Goal: Transaction & Acquisition: Download file/media

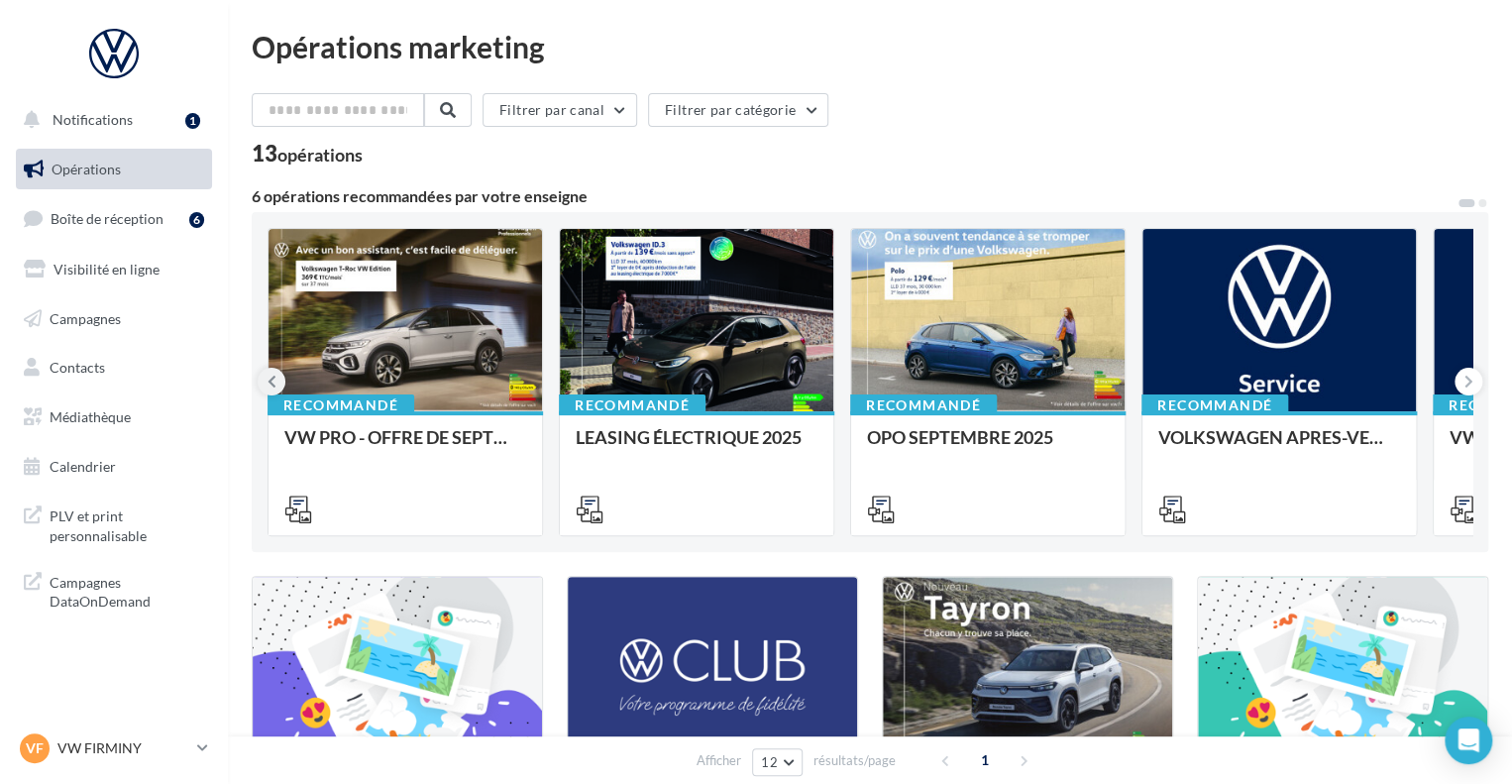
click at [269, 377] on icon at bounding box center [271, 382] width 9 height 20
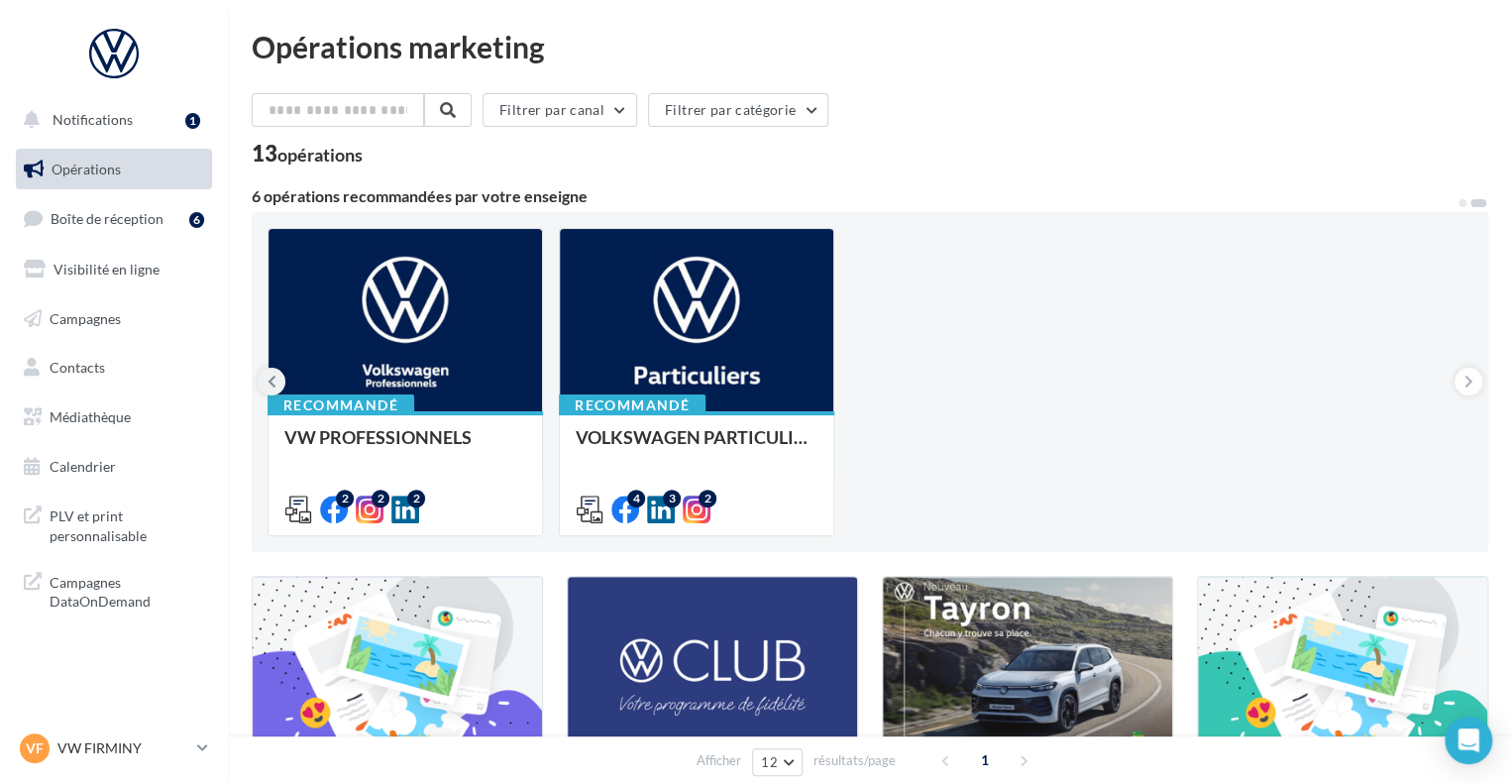
click at [269, 375] on icon at bounding box center [271, 382] width 9 height 20
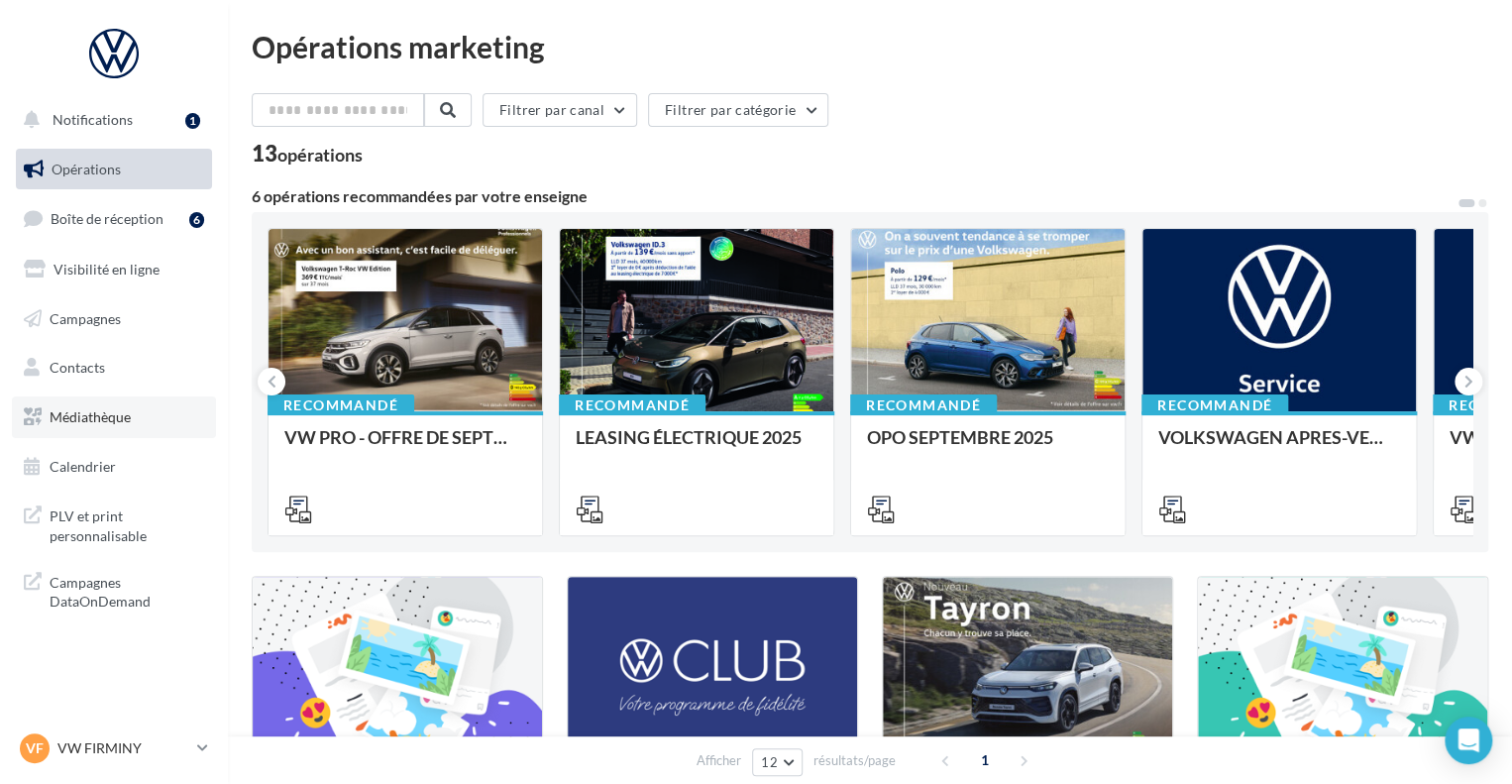
click at [111, 426] on link "Médiathèque" at bounding box center [114, 417] width 204 height 42
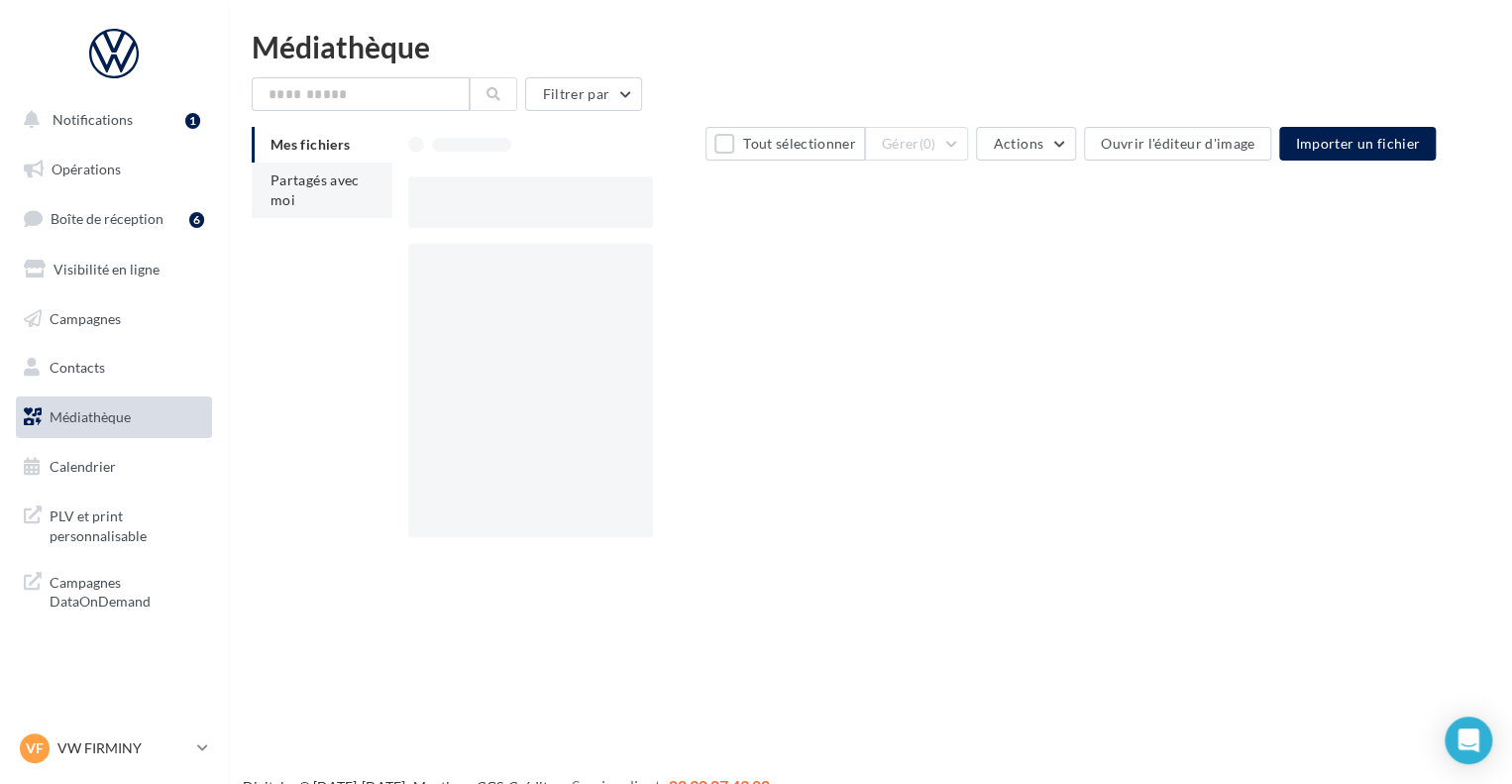
click at [333, 190] on li "Partagés avec moi" at bounding box center [322, 189] width 141 height 55
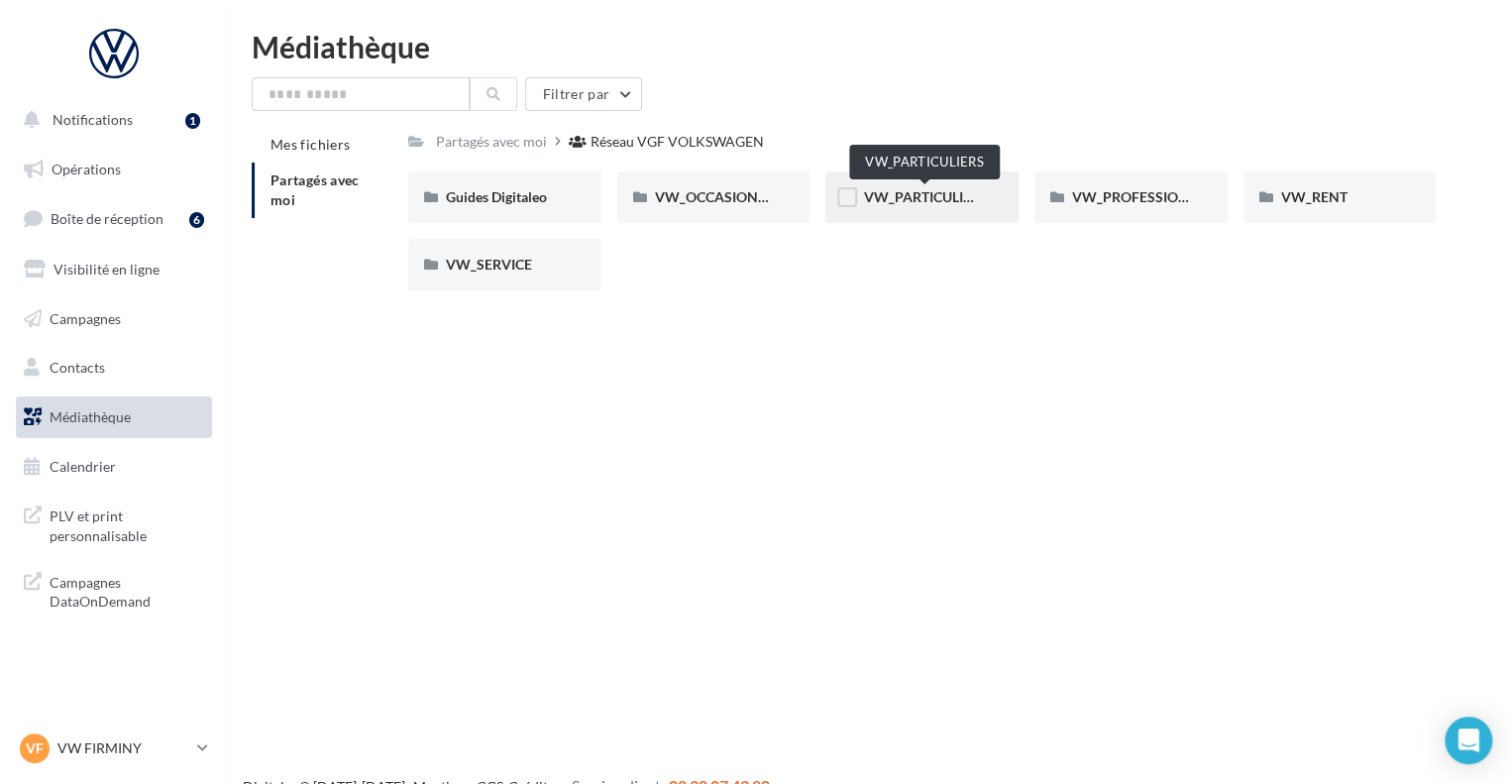
click at [940, 199] on span "VW_PARTICULIERS" at bounding box center [925, 196] width 124 height 17
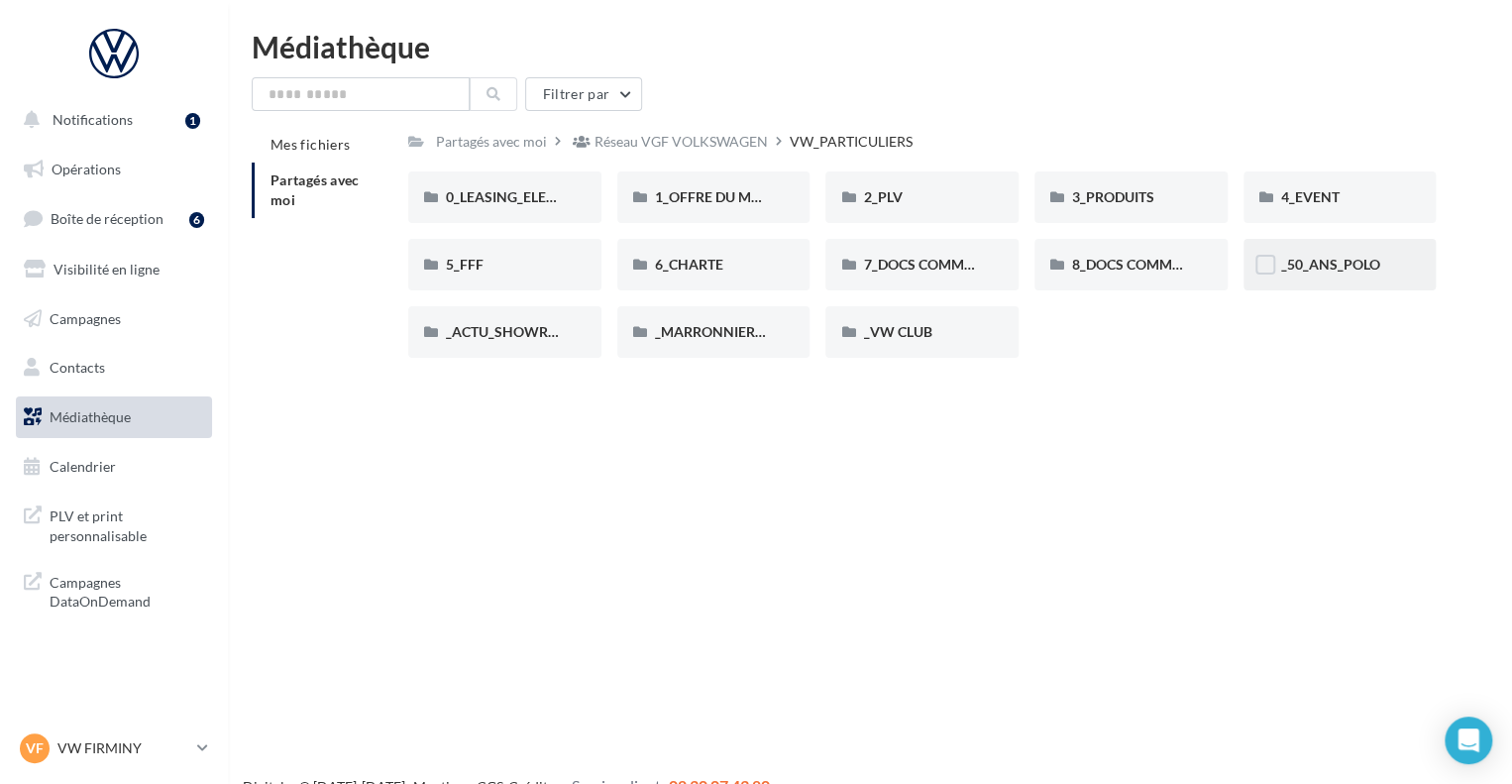
click at [1332, 277] on div "_50_ANS_POLO" at bounding box center [1339, 265] width 193 height 52
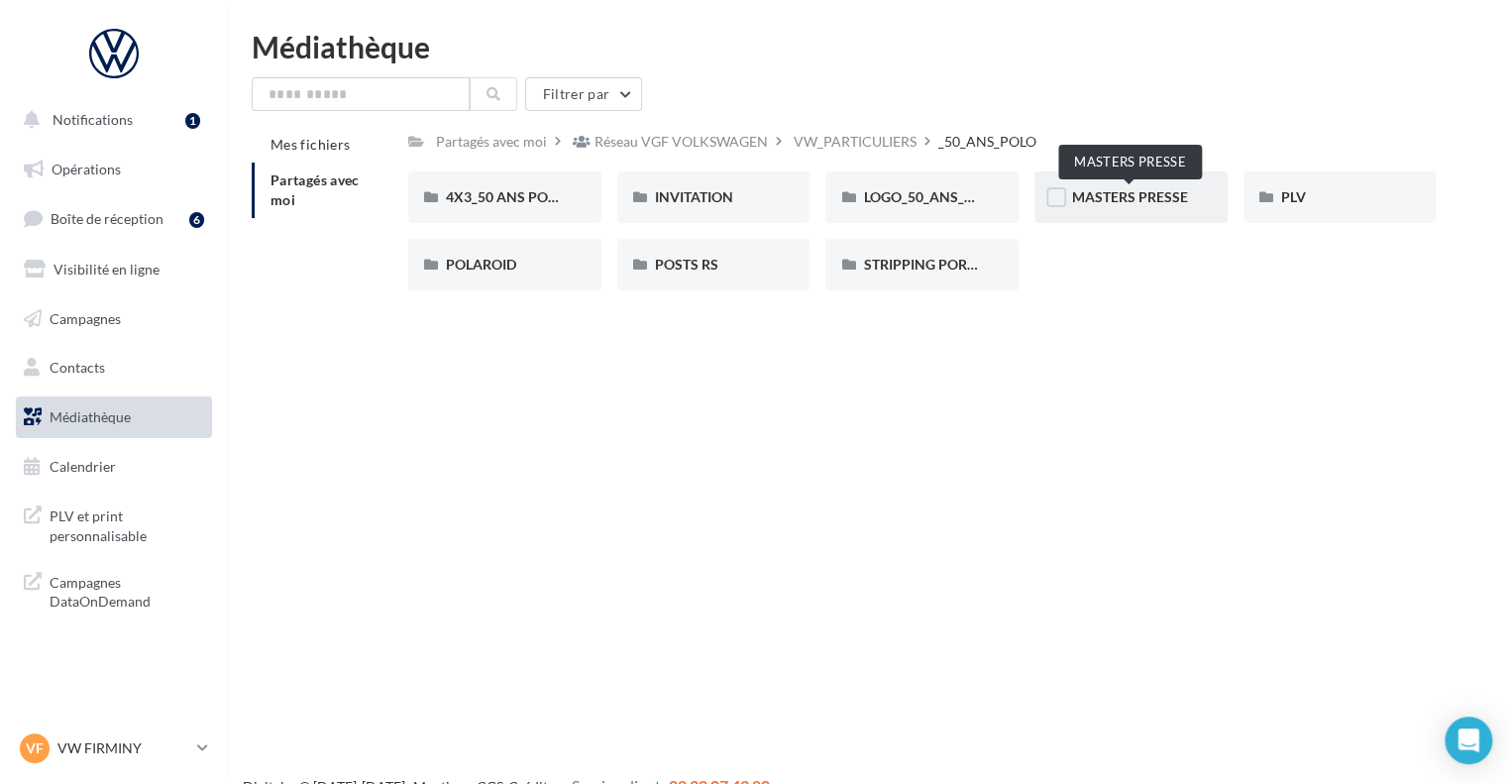
click at [1170, 196] on span "MASTERS PRESSE" at bounding box center [1130, 196] width 116 height 17
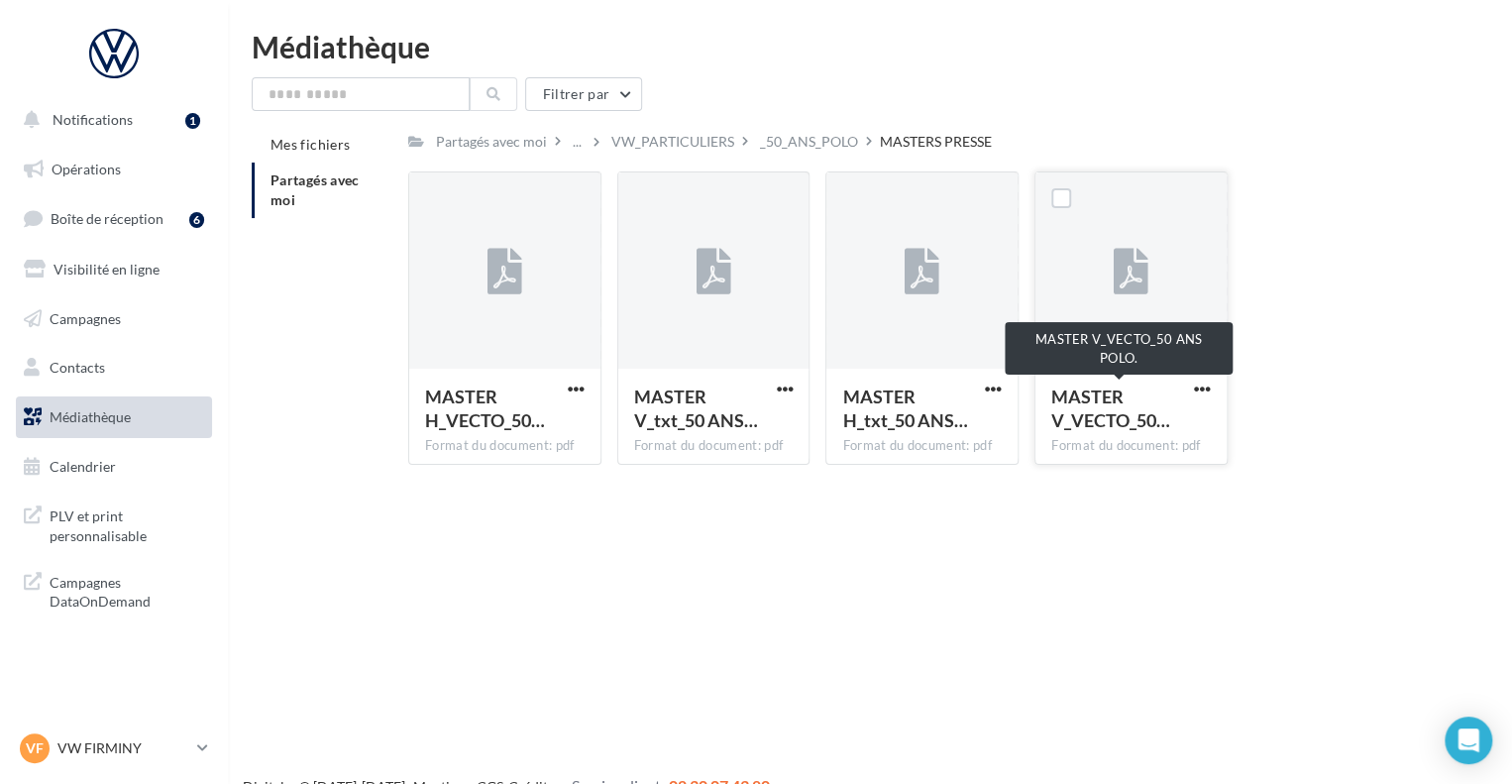
click at [1113, 424] on span "MASTER V_VECTO_50…" at bounding box center [1110, 408] width 119 height 46
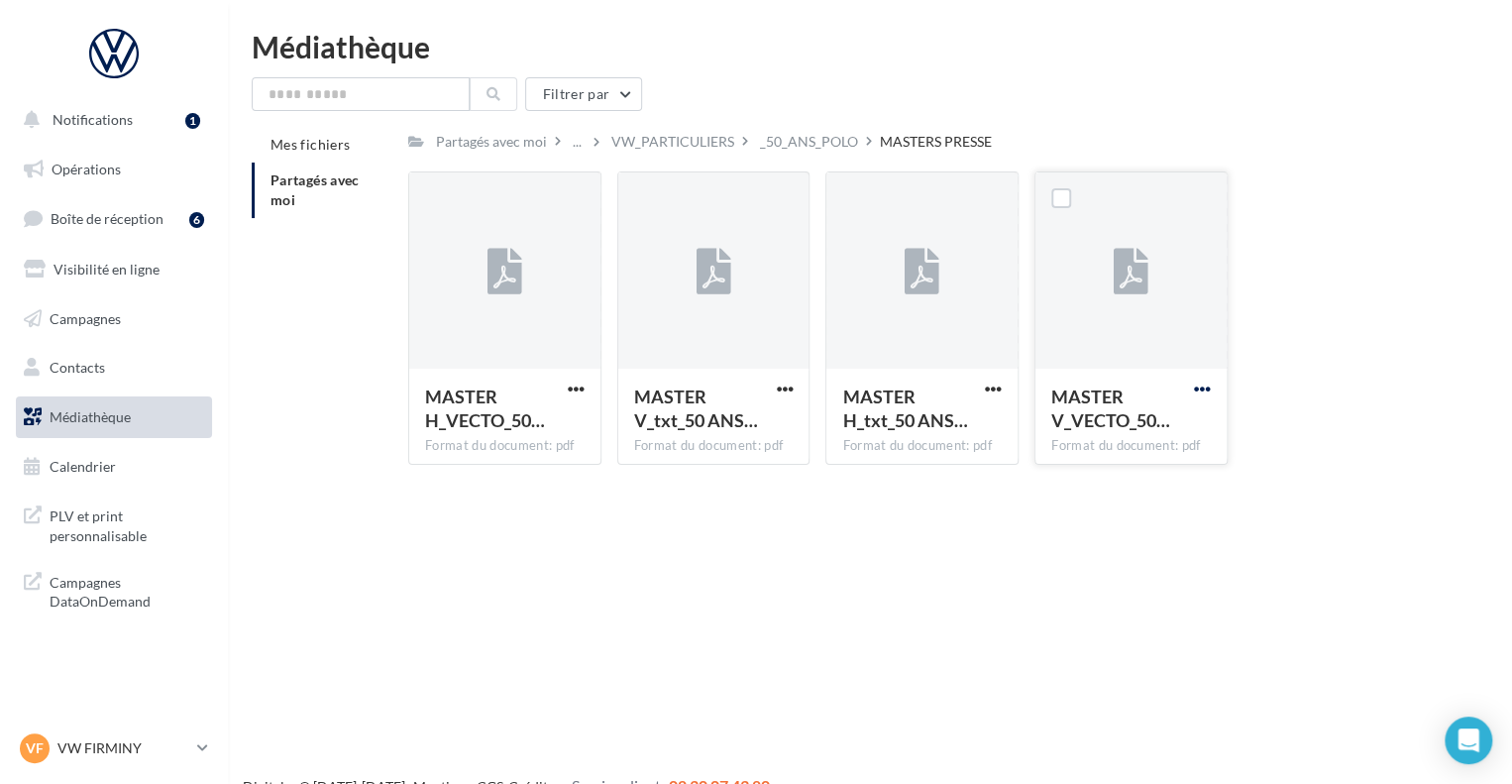
click at [1194, 390] on span "button" at bounding box center [1202, 388] width 17 height 17
click at [1098, 428] on button "Télécharger" at bounding box center [1115, 428] width 198 height 52
click at [99, 419] on span "Médiathèque" at bounding box center [90, 416] width 81 height 17
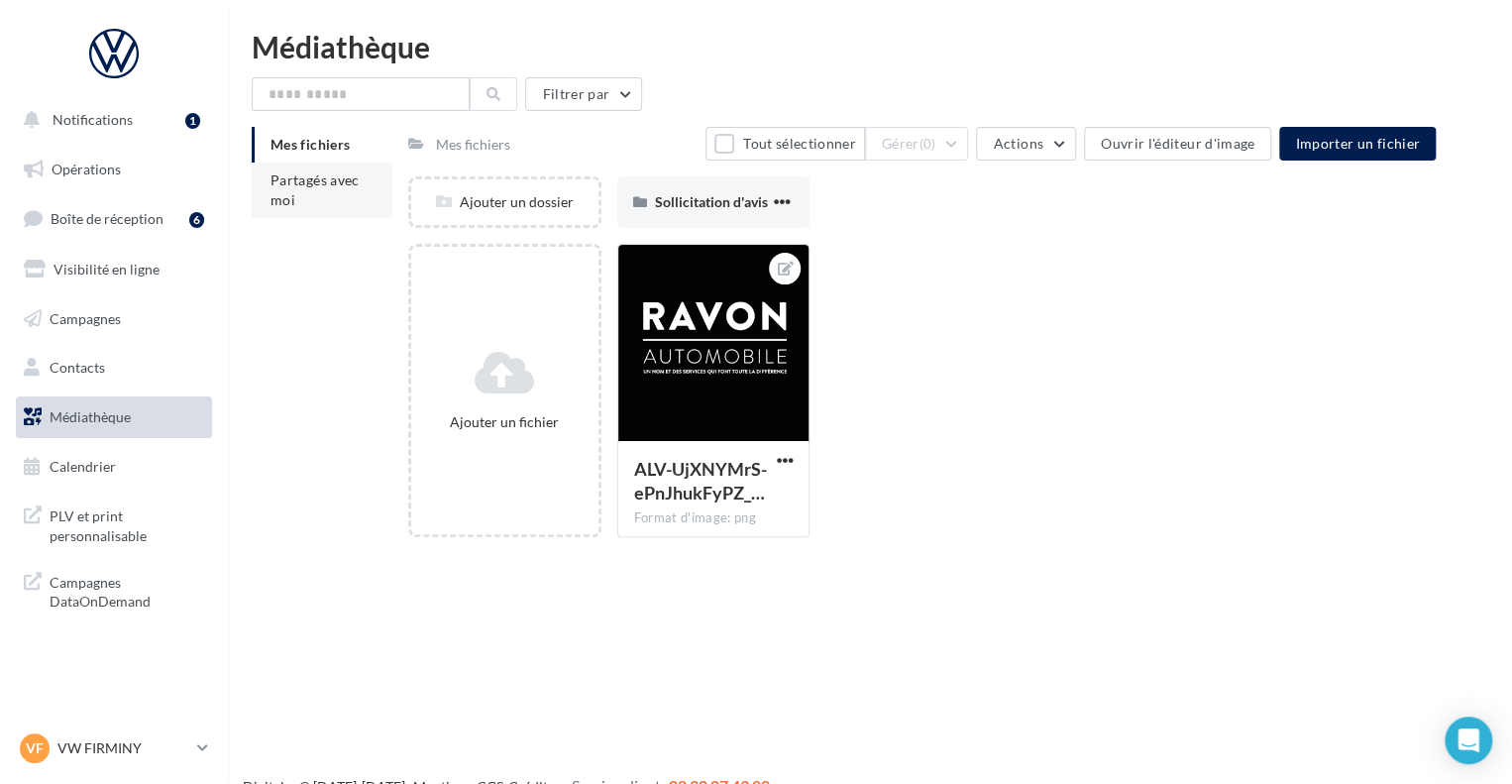
click at [333, 181] on span "Partagés avec moi" at bounding box center [314, 189] width 89 height 37
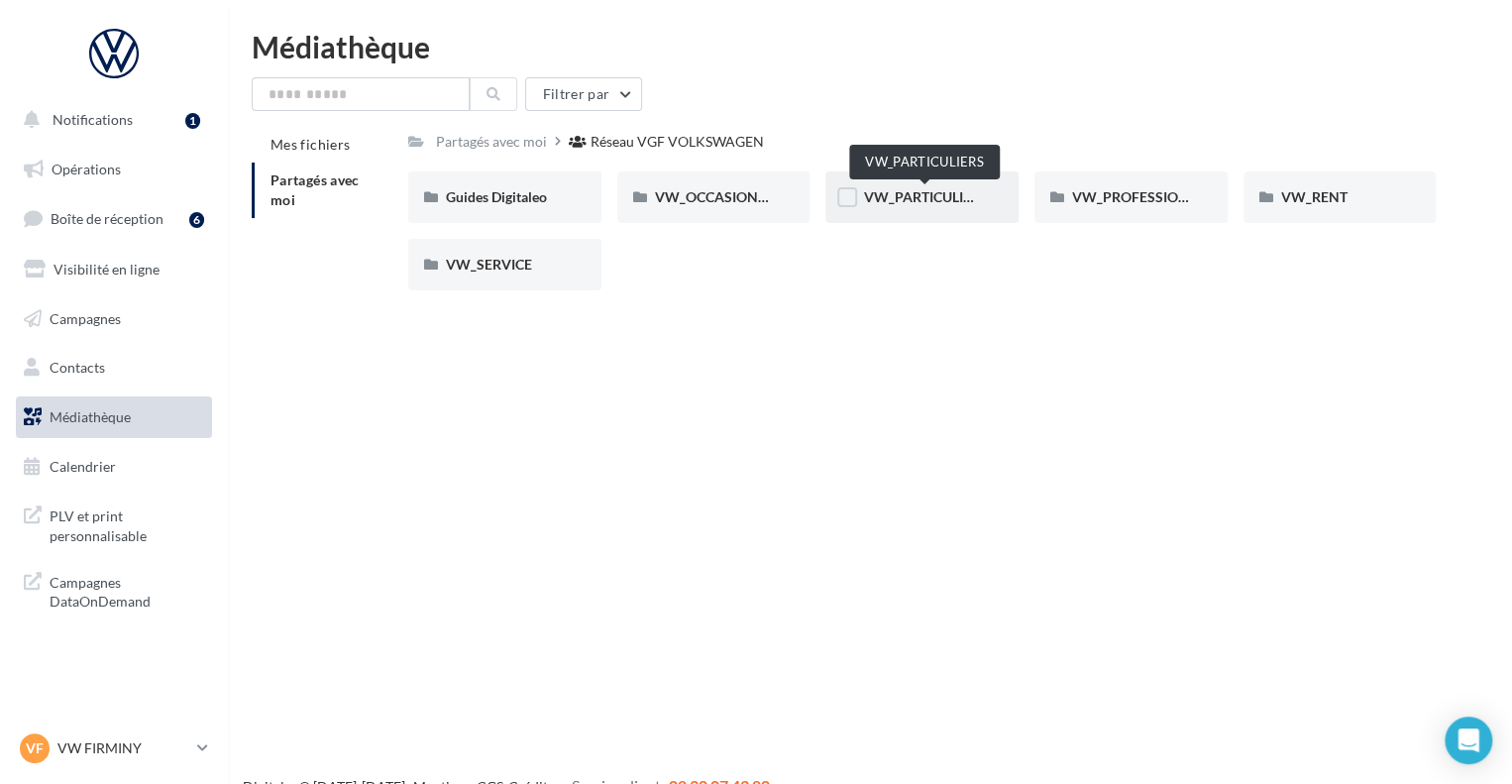
click at [935, 196] on span "VW_PARTICULIERS" at bounding box center [925, 196] width 124 height 17
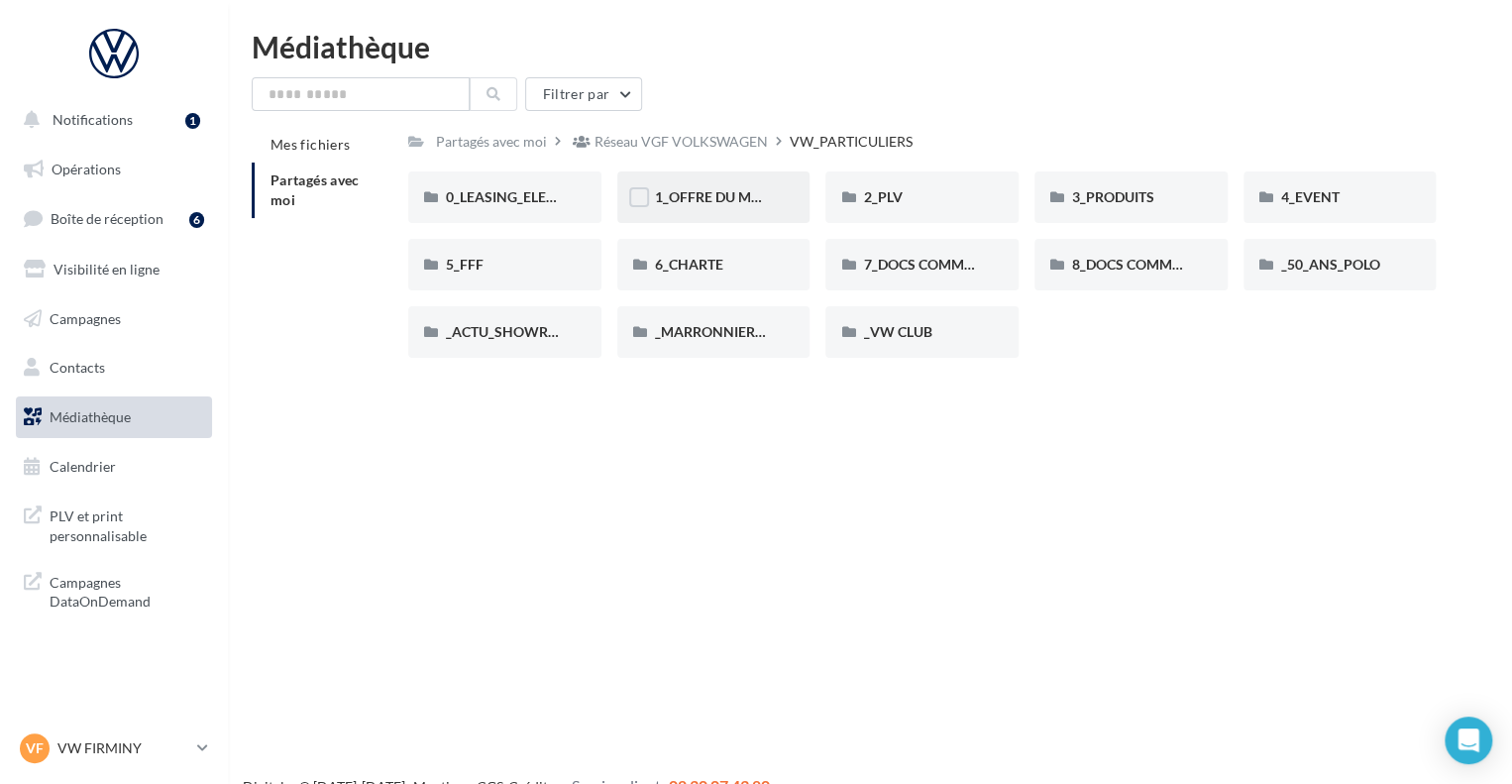
click at [682, 186] on div "1_OFFRE DU MOIS" at bounding box center [713, 197] width 193 height 52
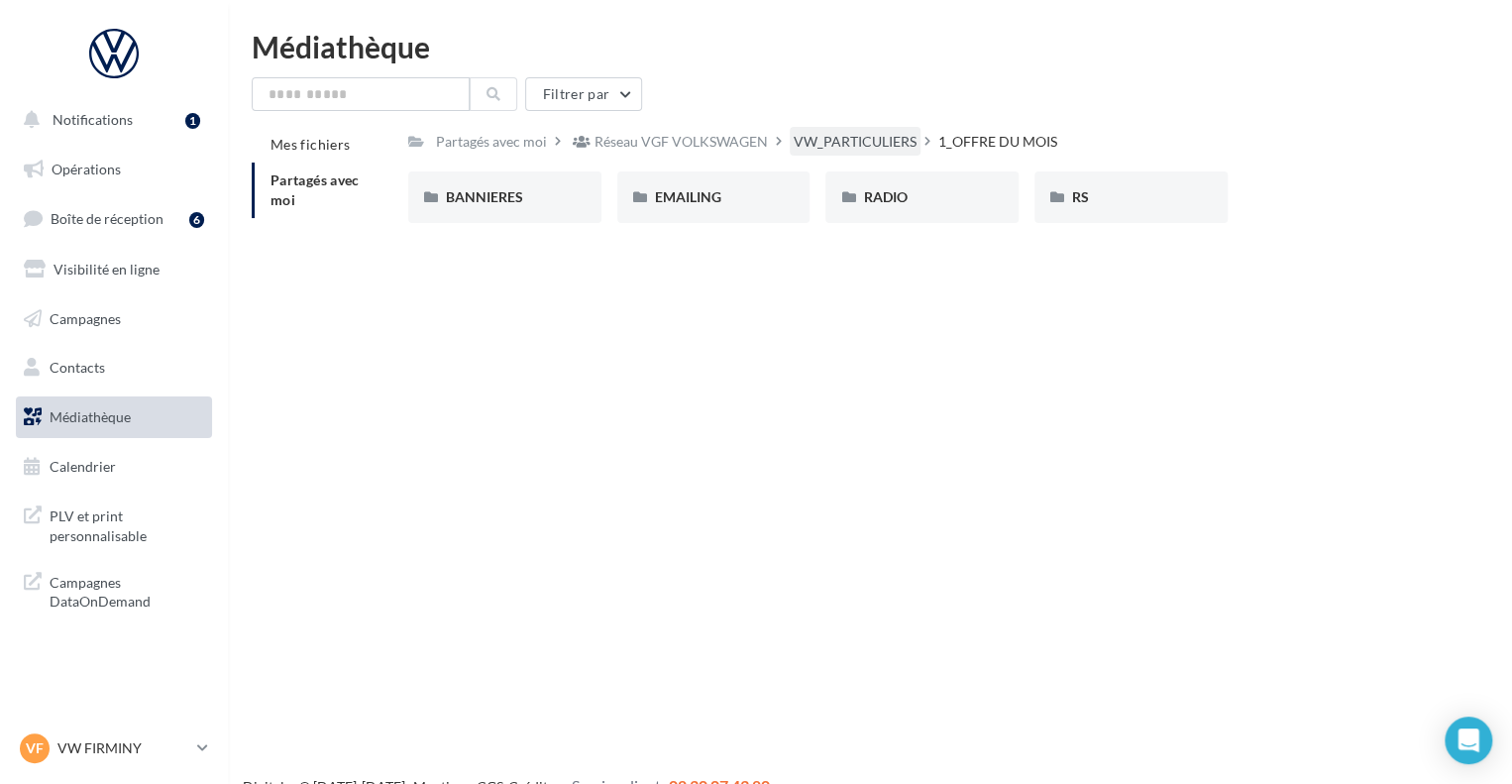
click at [846, 151] on div "VW_PARTICULIERS" at bounding box center [855, 142] width 123 height 20
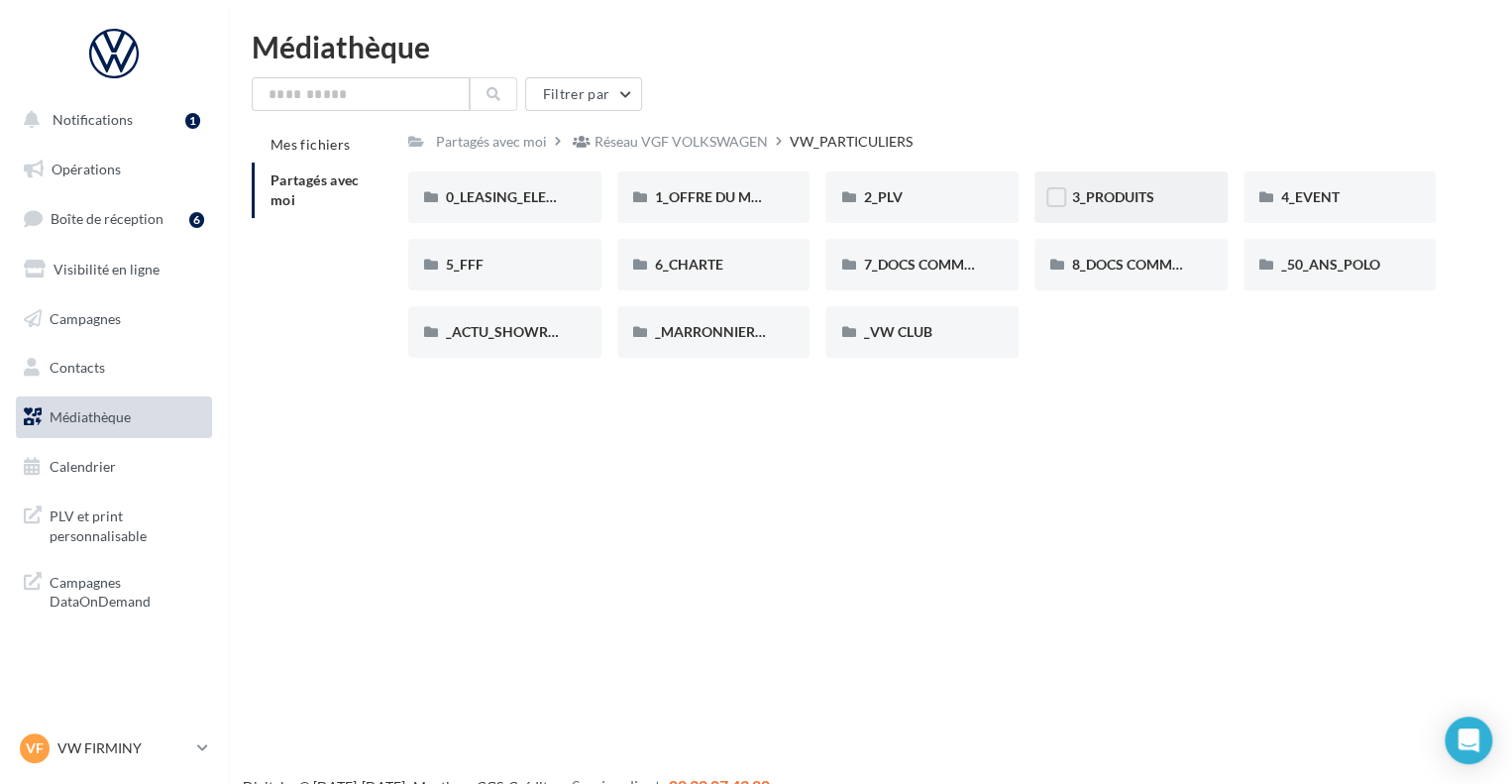
click at [1066, 200] on div "3_PRODUITS" at bounding box center [1130, 197] width 193 height 52
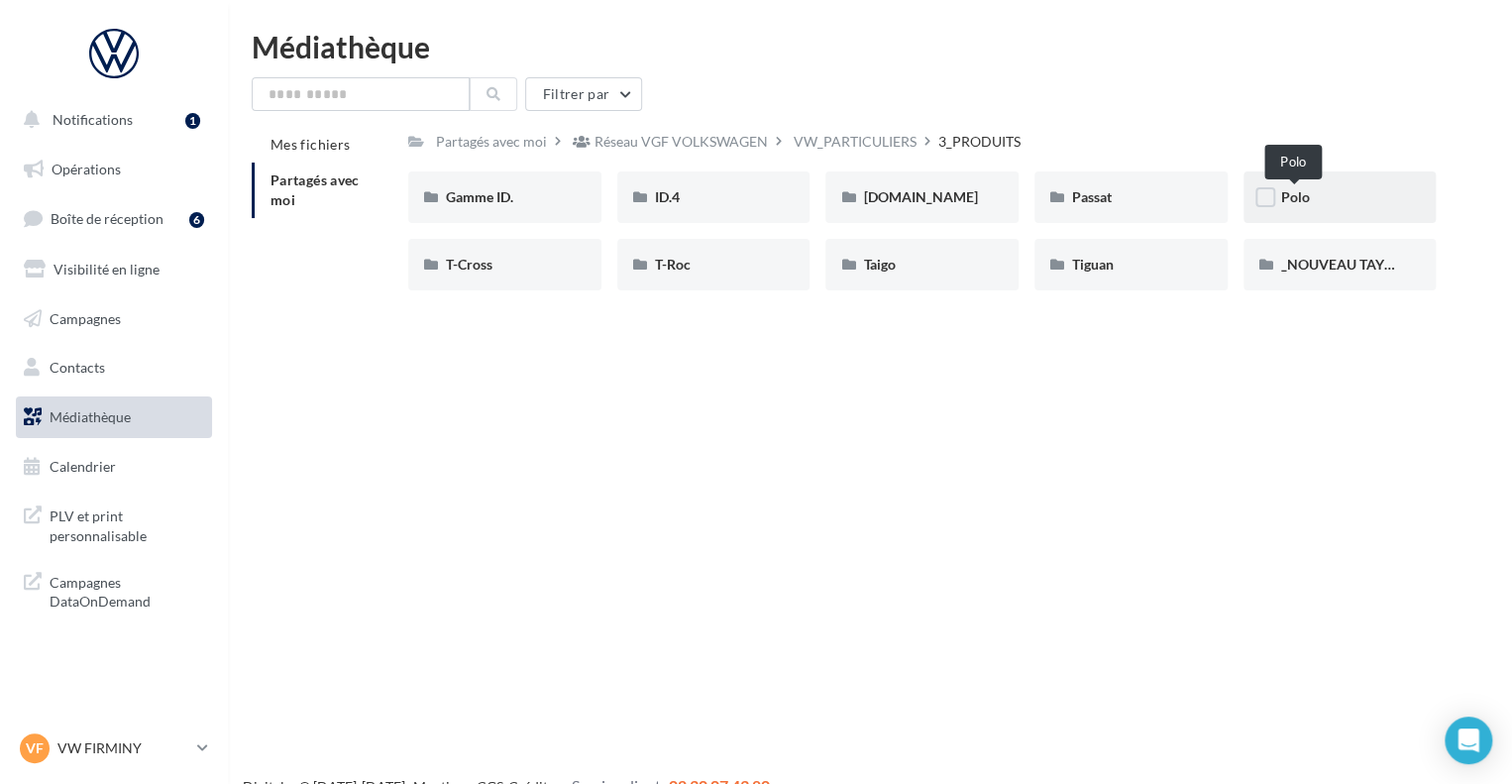
click at [1281, 200] on span "Polo" at bounding box center [1295, 196] width 29 height 17
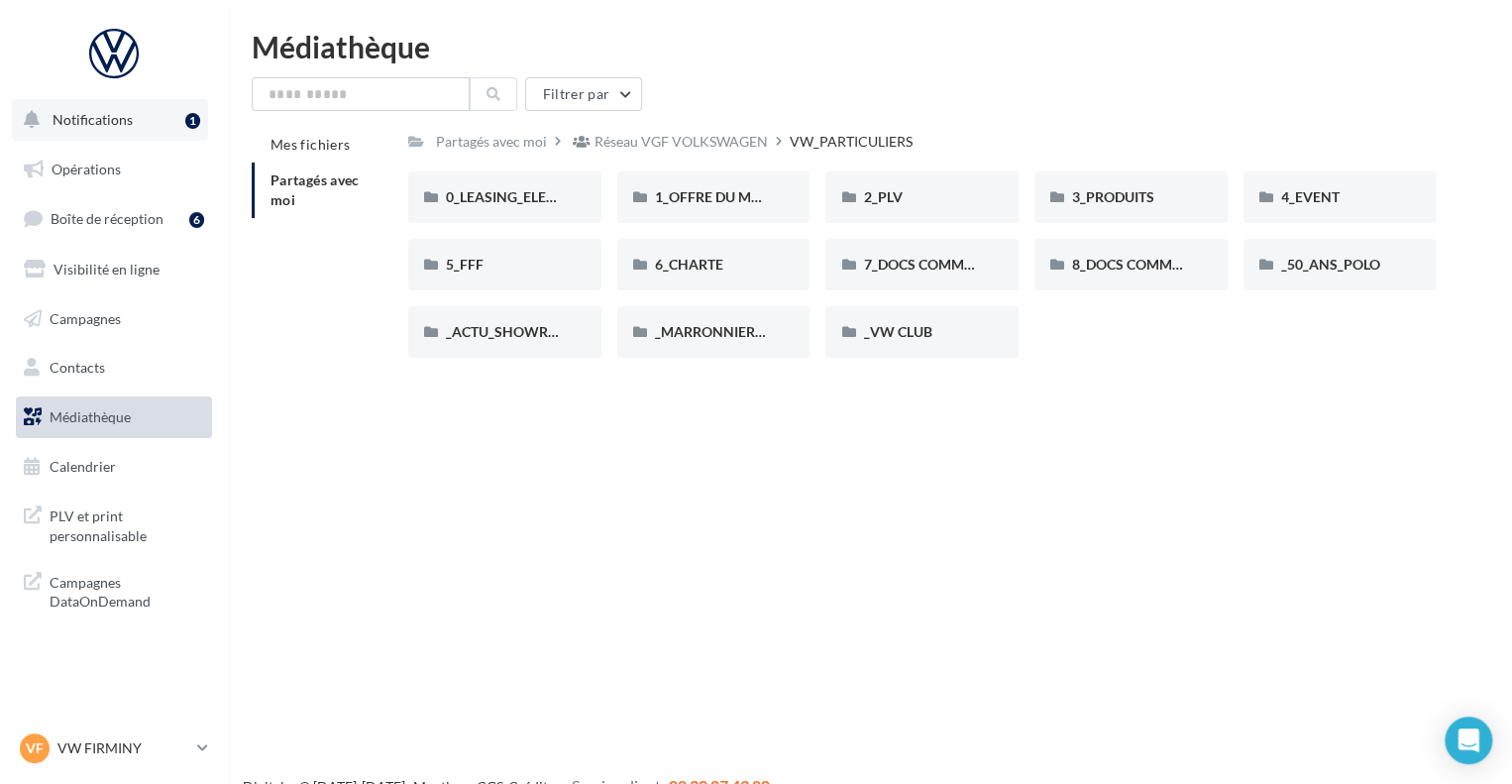
click at [135, 135] on button "Notifications 1" at bounding box center [110, 120] width 196 height 42
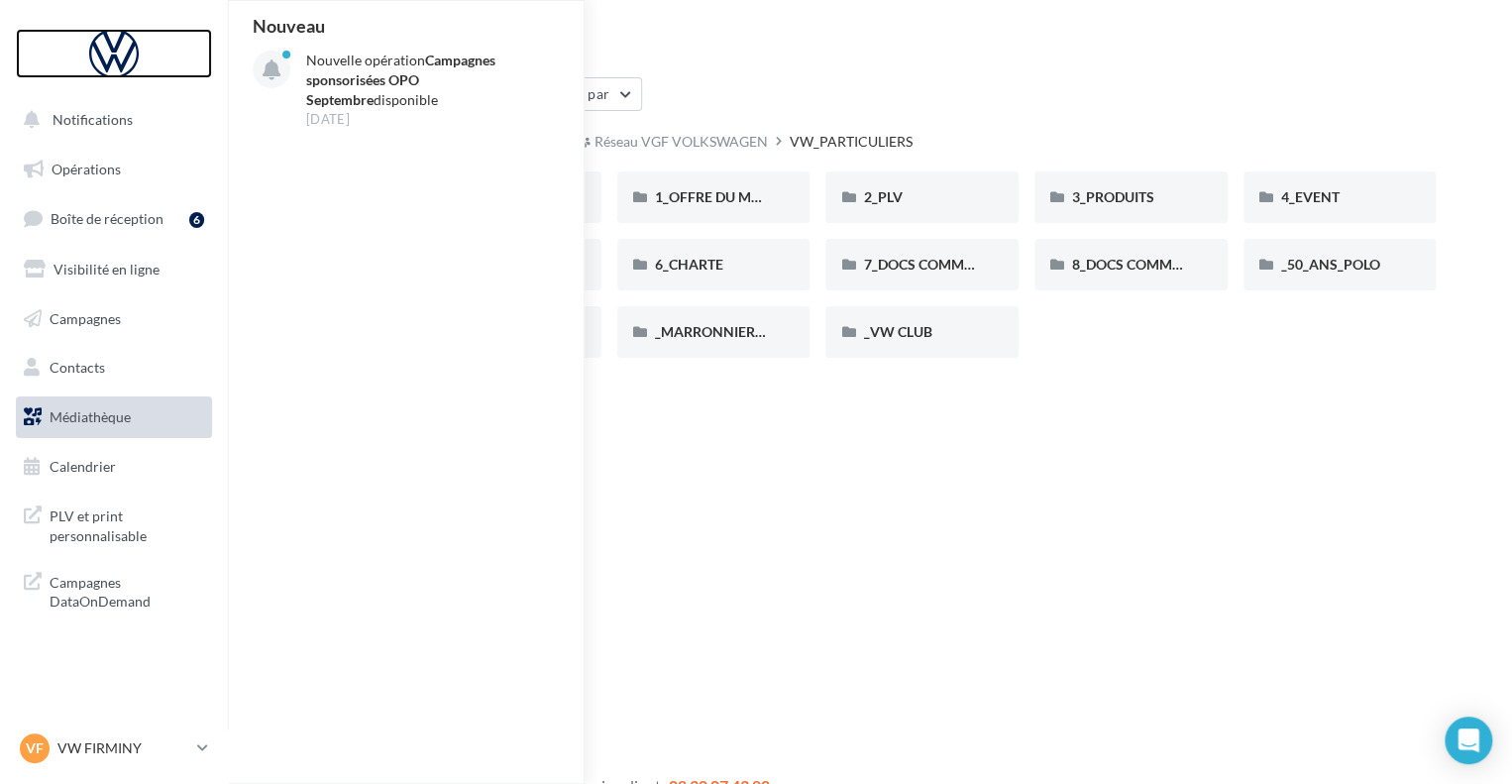
click at [135, 36] on div at bounding box center [114, 54] width 159 height 50
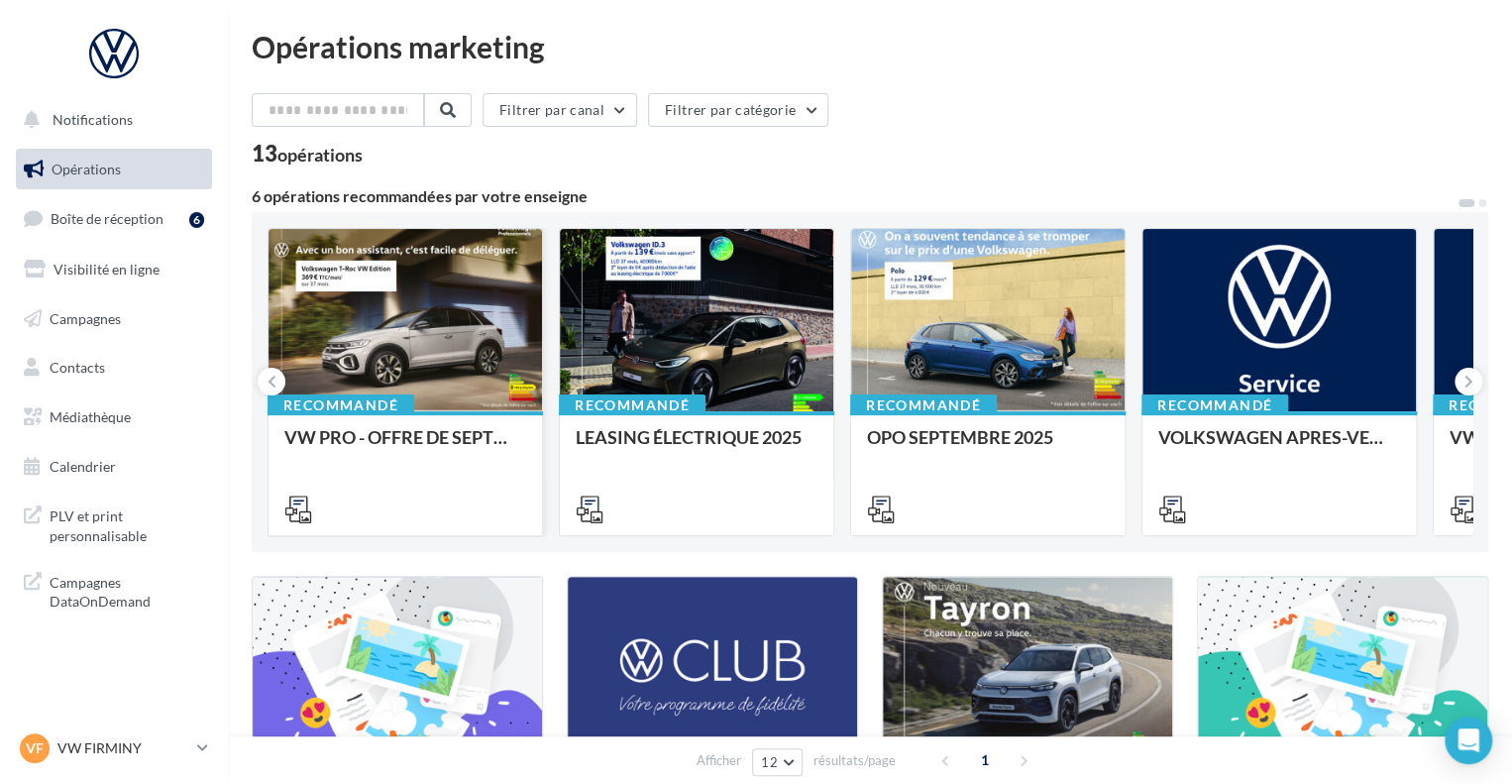
click at [370, 244] on div at bounding box center [404, 321] width 273 height 184
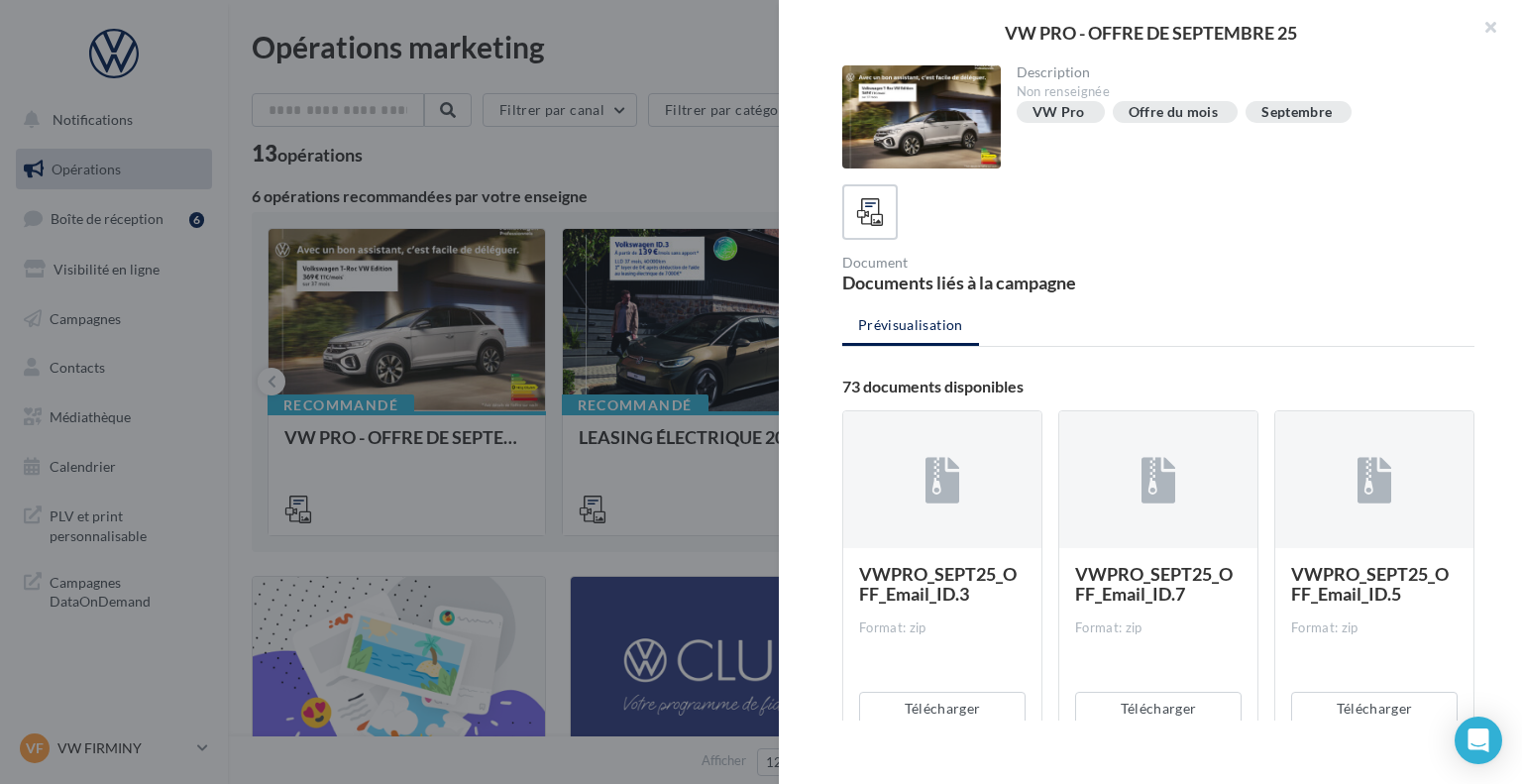
click at [561, 169] on div at bounding box center [761, 392] width 1522 height 784
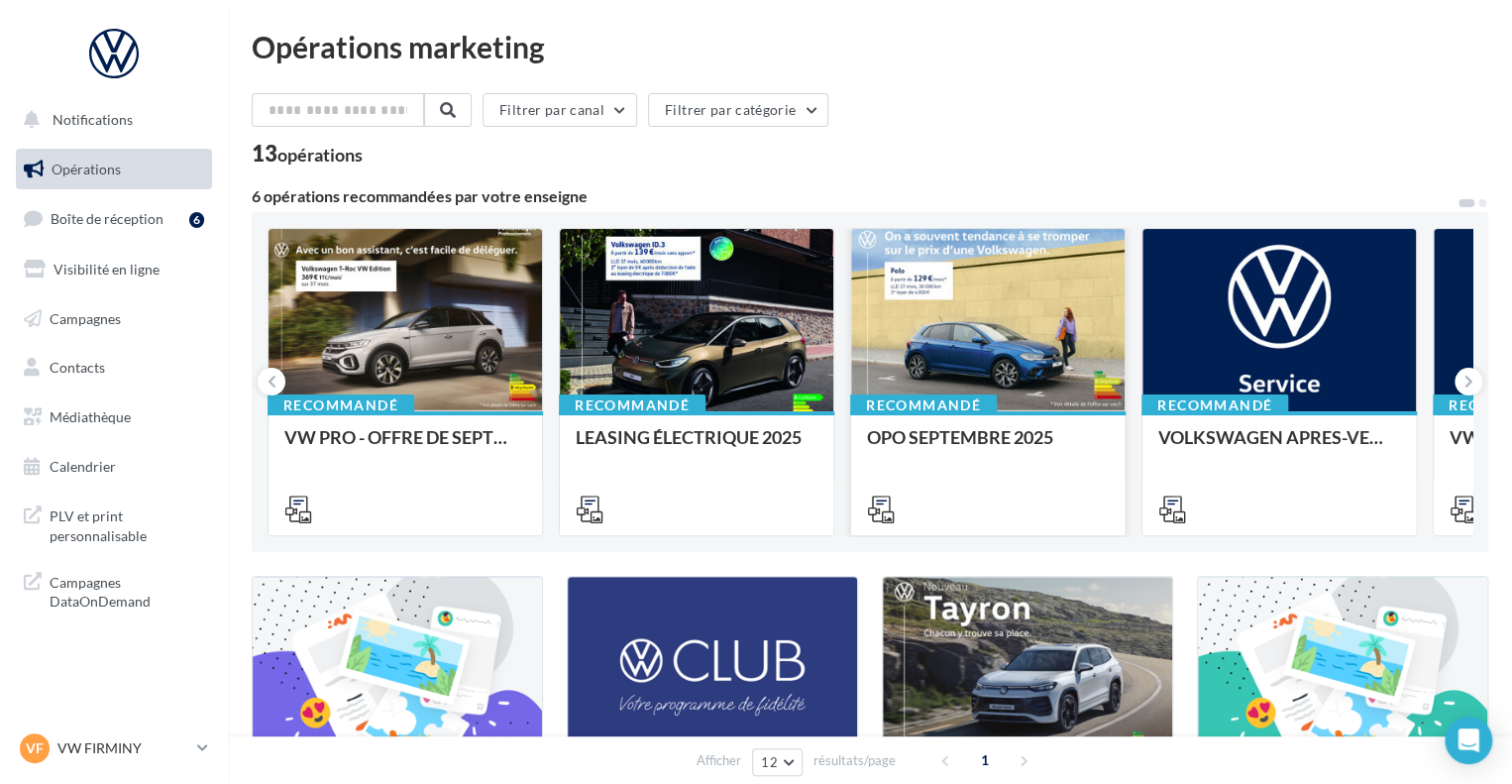
click at [938, 294] on div at bounding box center [987, 321] width 273 height 184
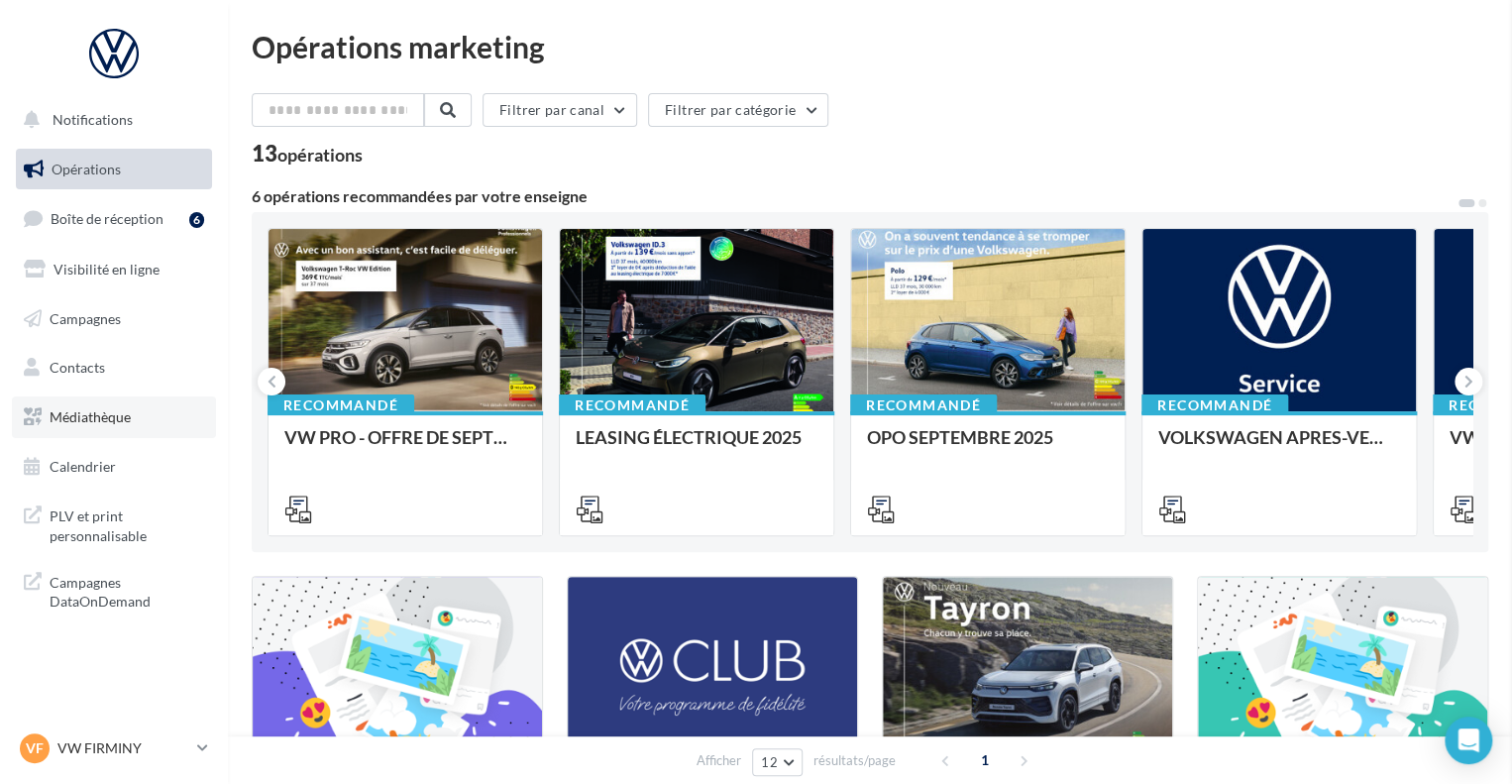
click at [118, 413] on span "Médiathèque" at bounding box center [90, 416] width 81 height 17
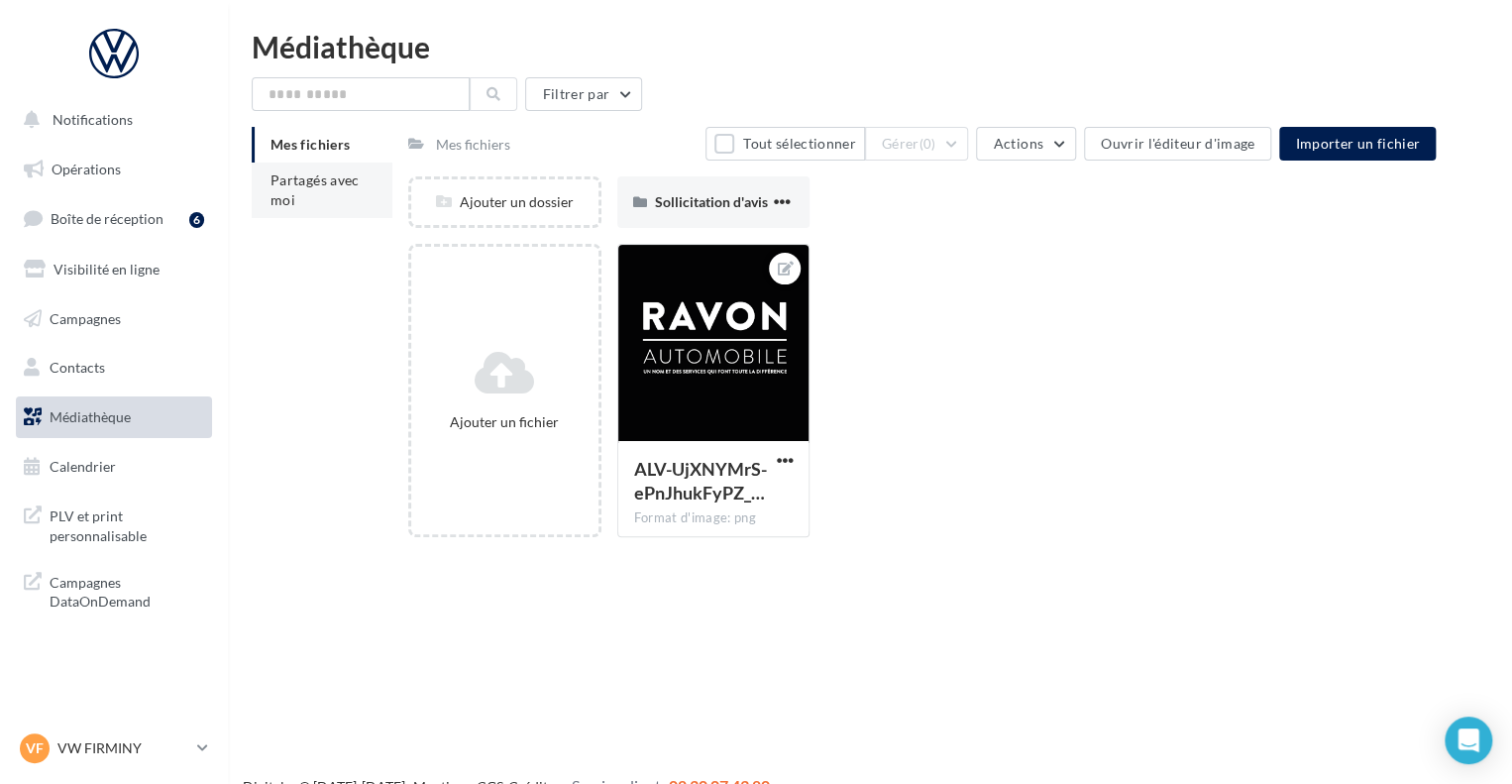
click at [327, 177] on span "Partagés avec moi" at bounding box center [314, 189] width 89 height 37
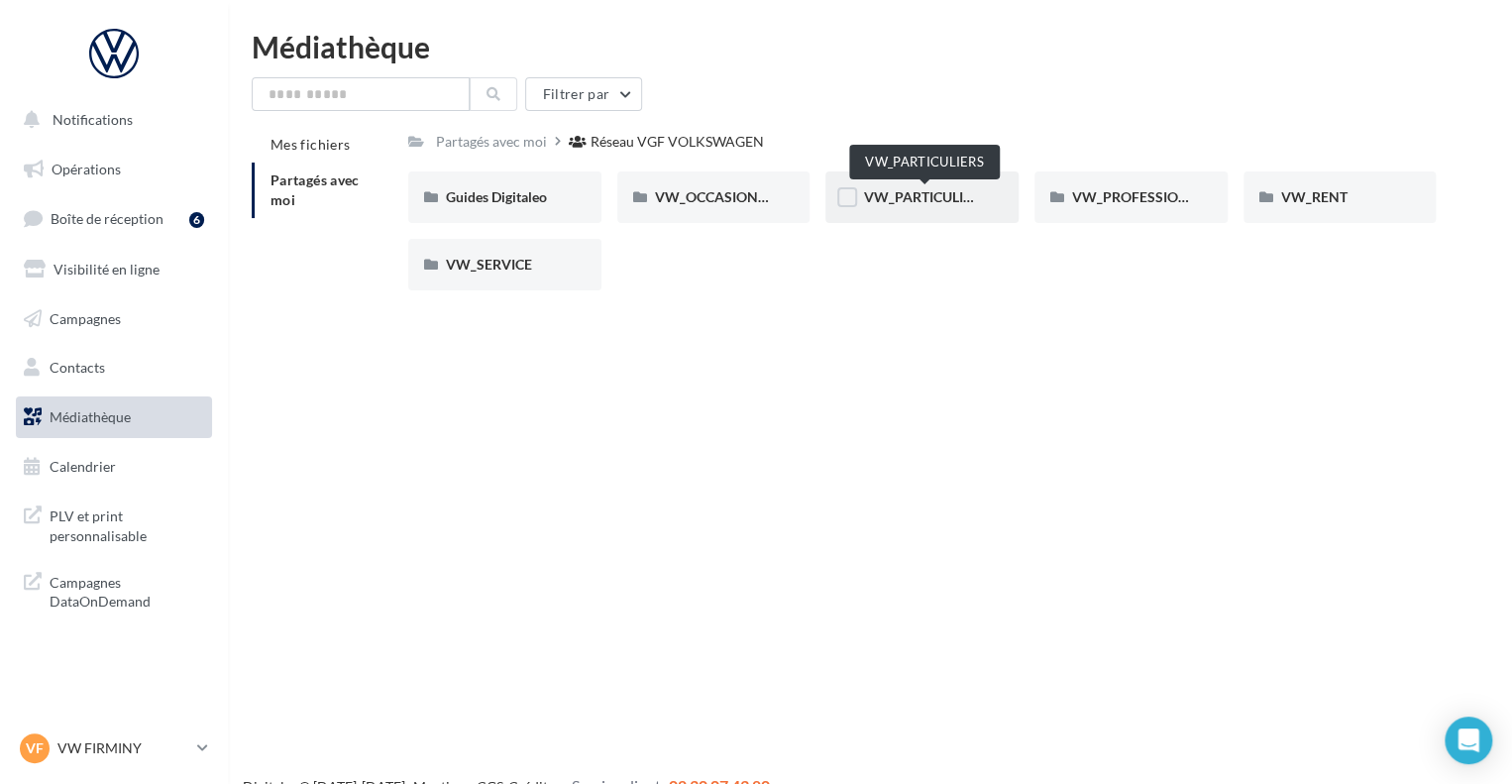
click at [917, 194] on span "VW_PARTICULIERS" at bounding box center [925, 196] width 124 height 17
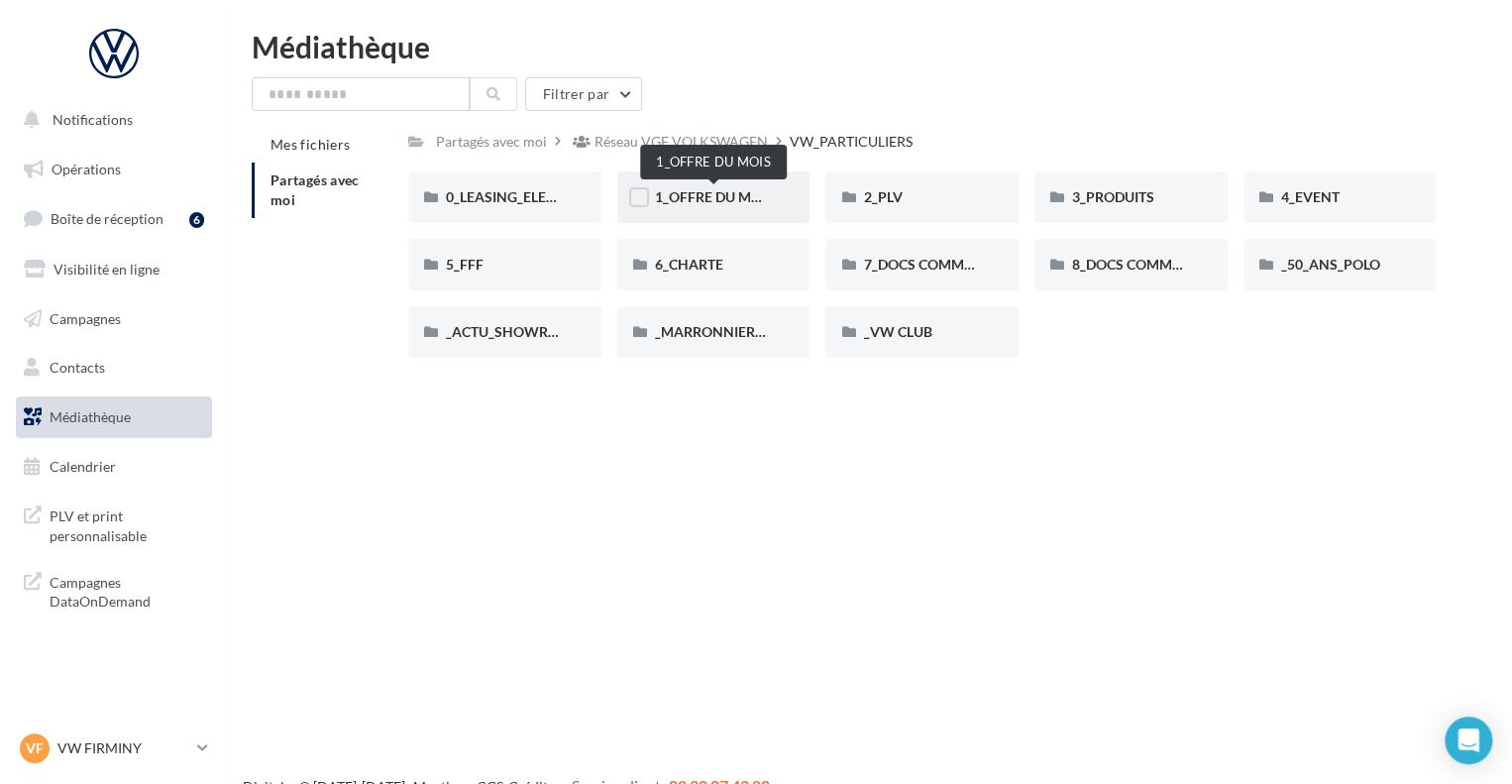
click at [726, 199] on span "1_OFFRE DU MOIS" at bounding box center [714, 196] width 119 height 17
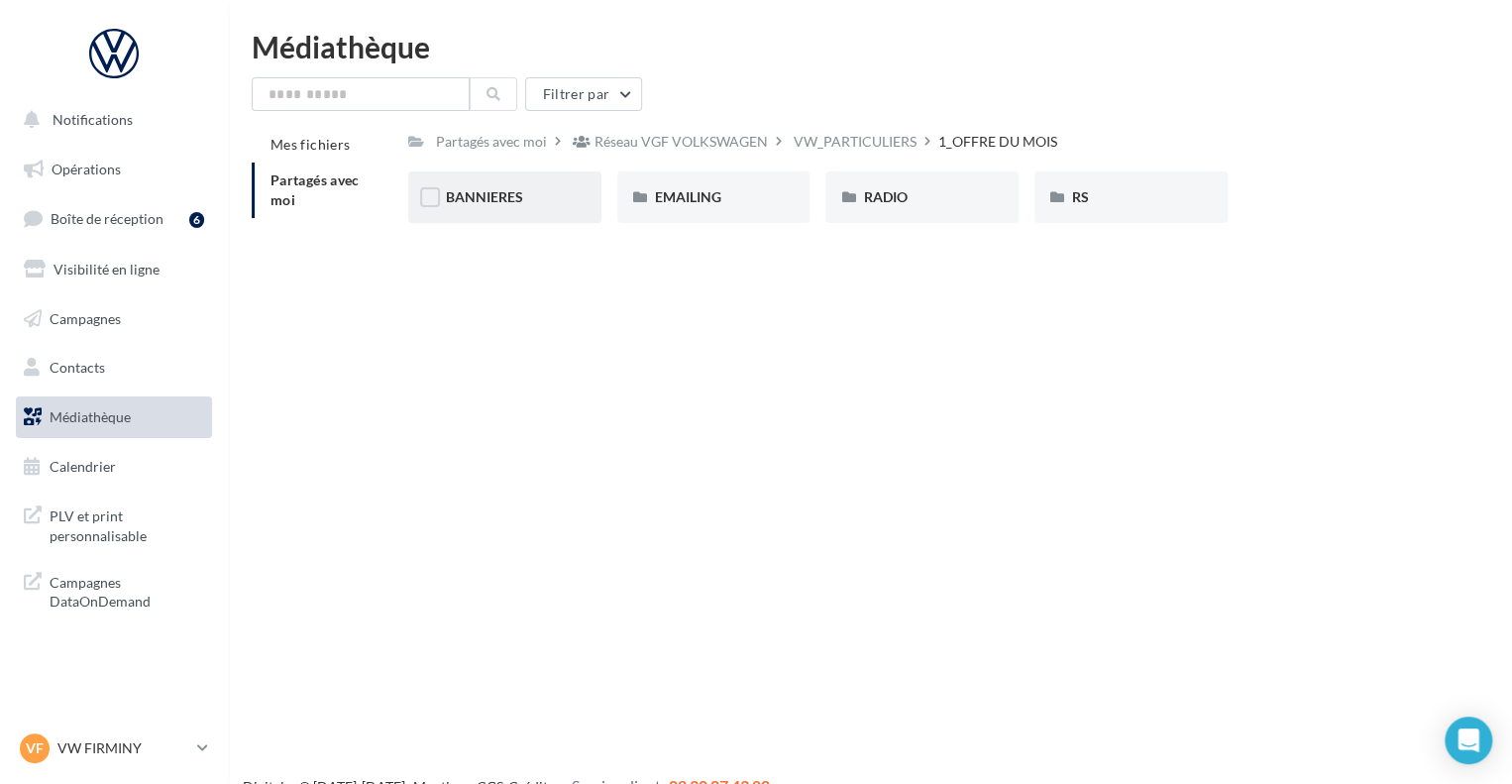
click at [492, 187] on div "BANNIERES" at bounding box center [505, 197] width 118 height 20
click at [1087, 214] on div "RS" at bounding box center [1130, 197] width 193 height 52
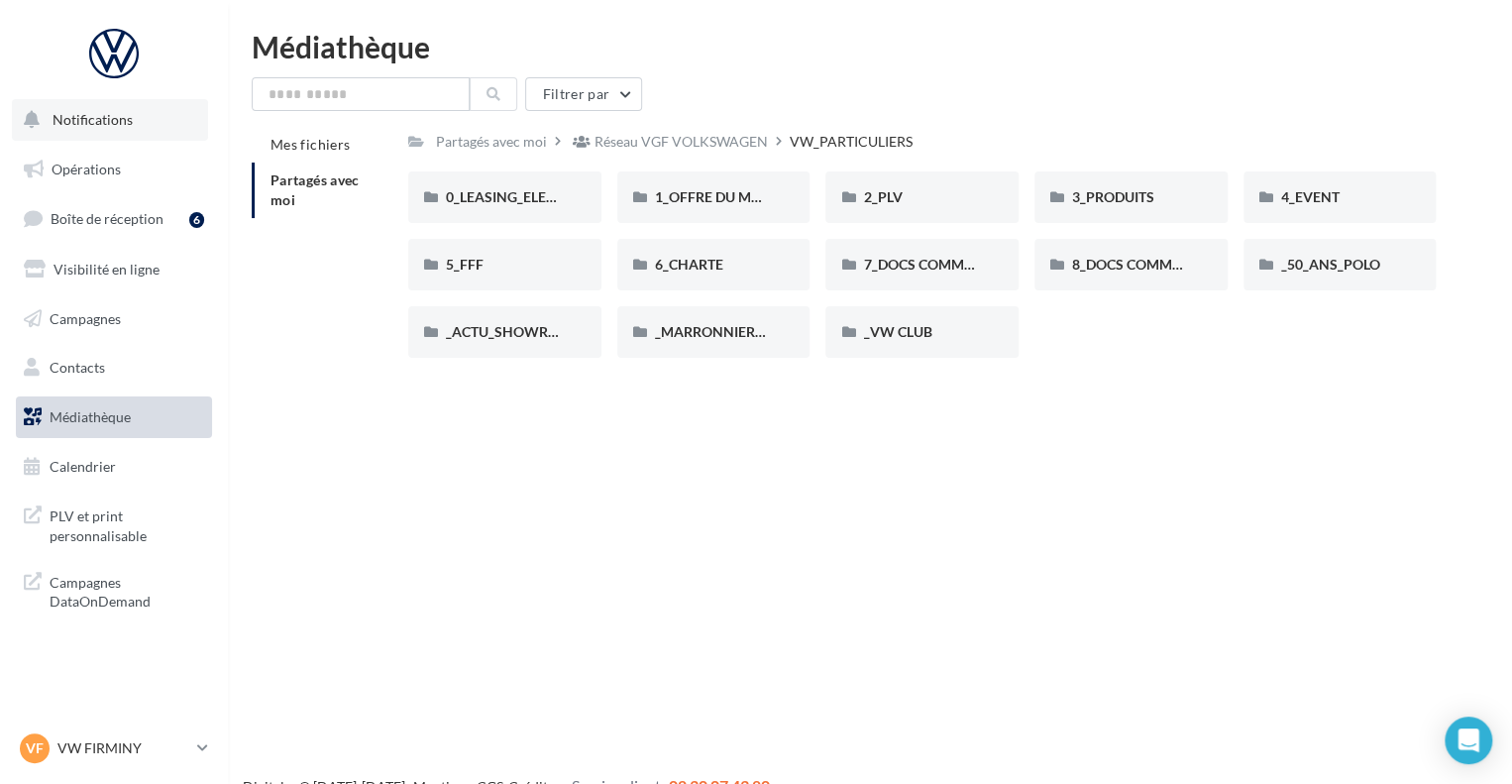
click at [73, 130] on button "Notifications" at bounding box center [110, 120] width 196 height 42
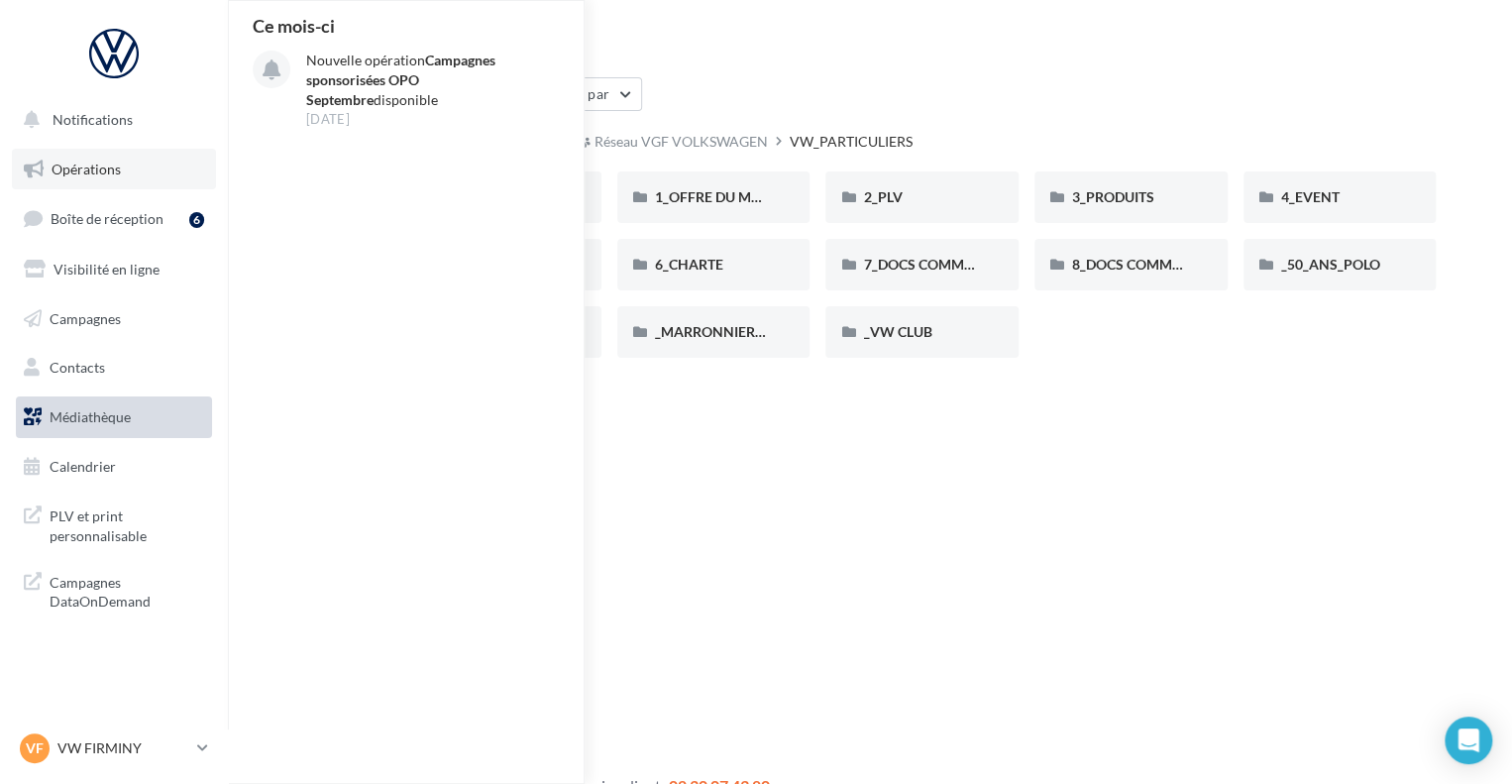
click at [79, 166] on span "Opérations" at bounding box center [86, 168] width 69 height 17
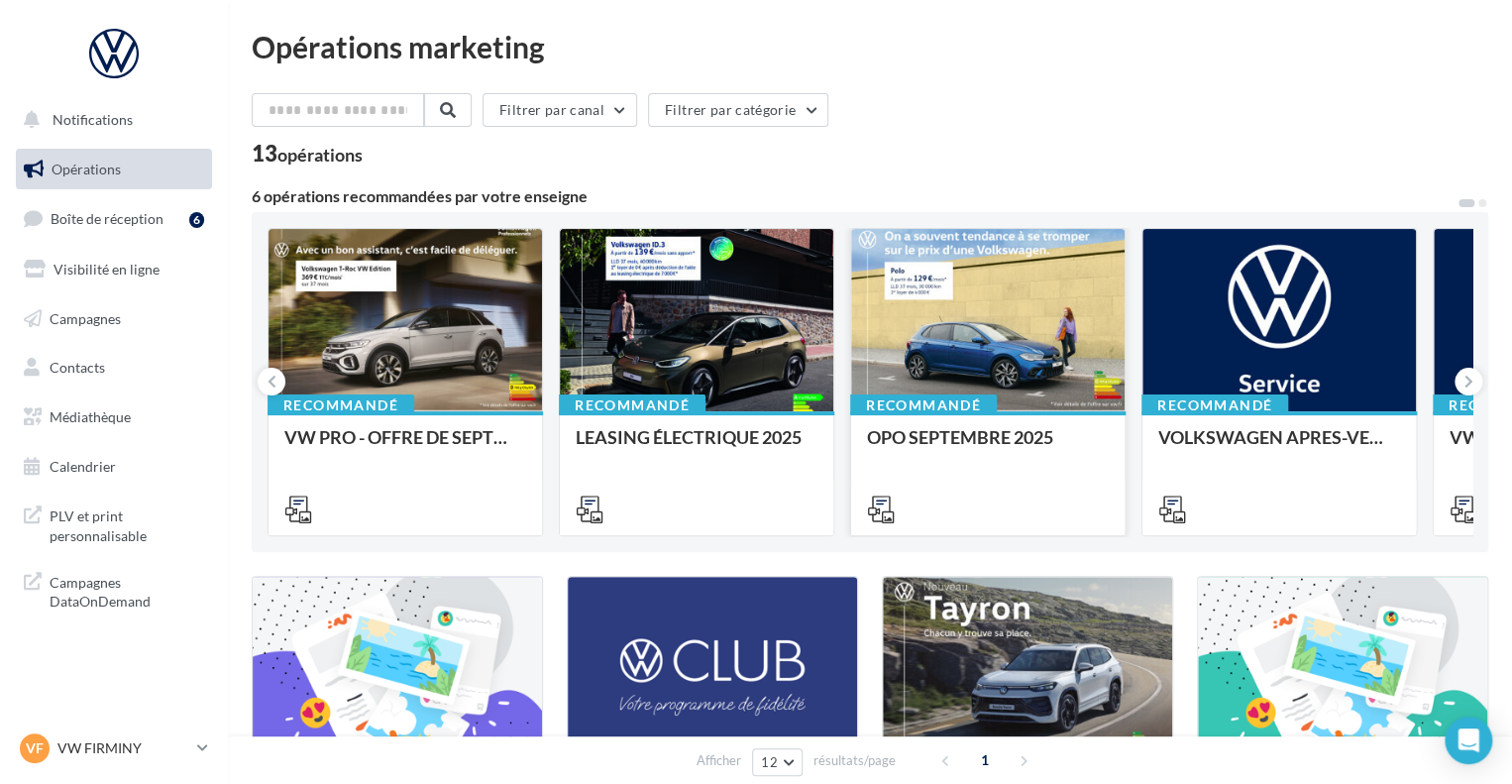
click at [907, 268] on div at bounding box center [987, 321] width 273 height 184
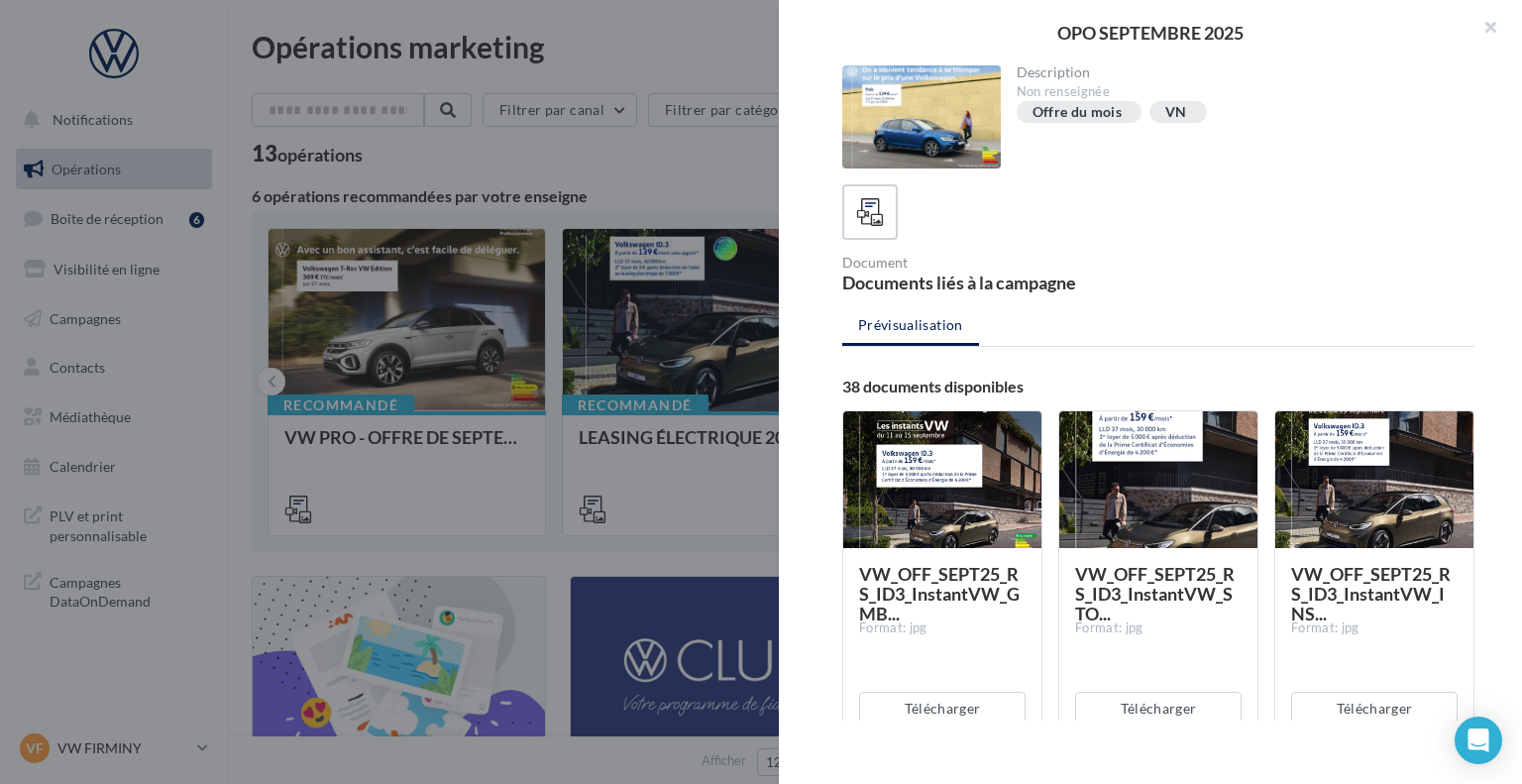
click at [1090, 110] on div "Offre du mois" at bounding box center [1077, 112] width 90 height 15
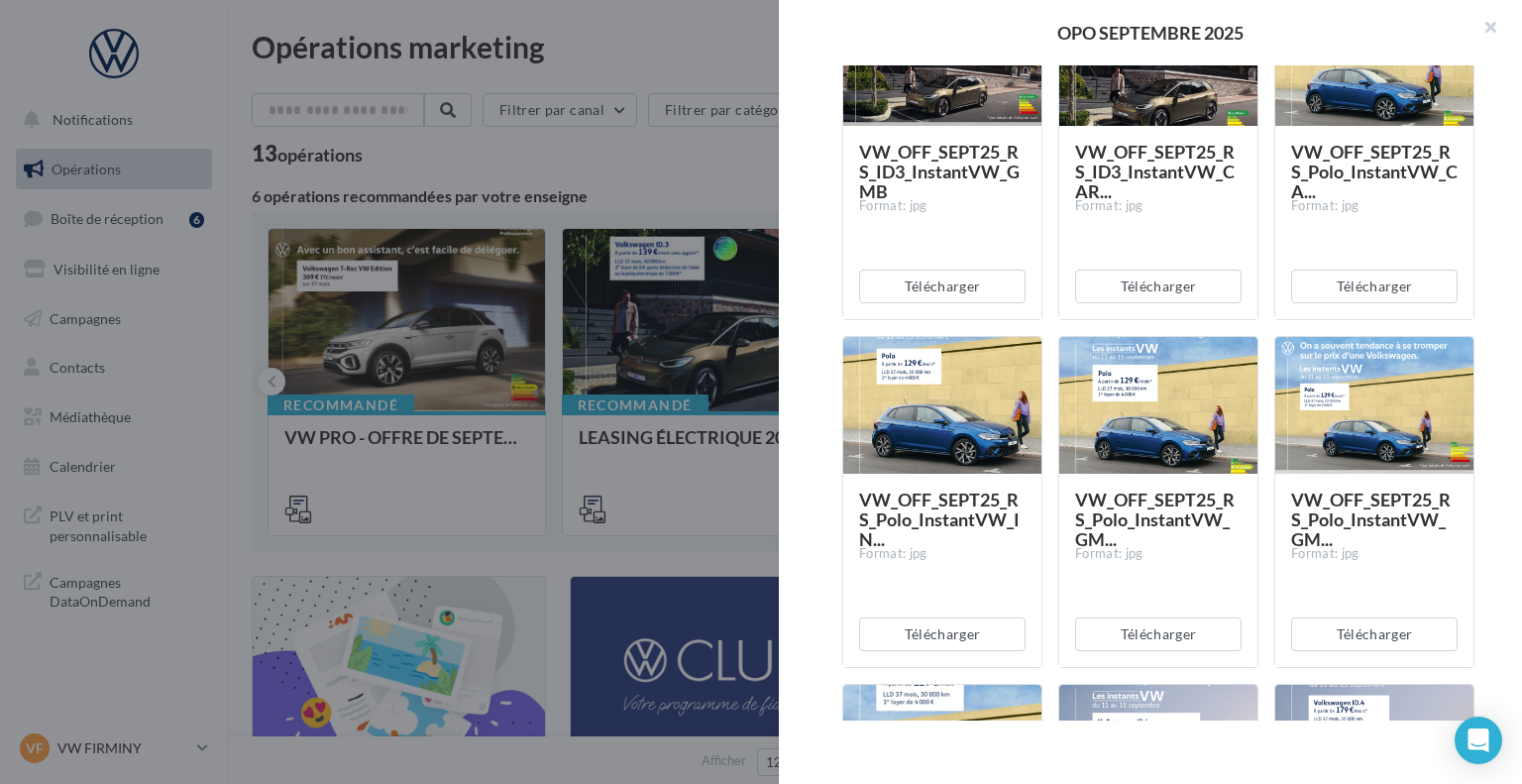
scroll to position [757, 0]
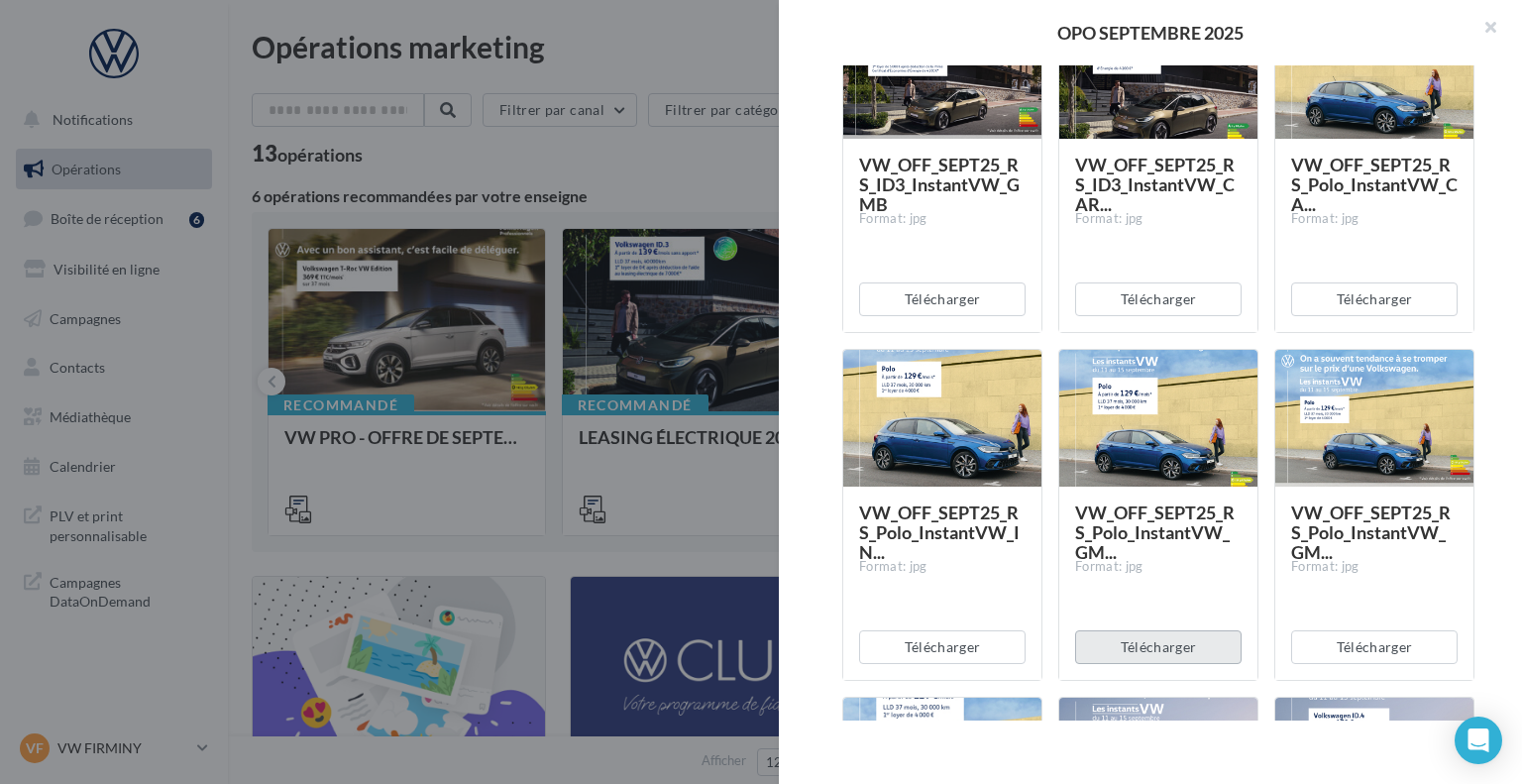
click at [1152, 637] on button "Télécharger" at bounding box center [1158, 647] width 166 height 34
